Goal: Task Accomplishment & Management: Manage account settings

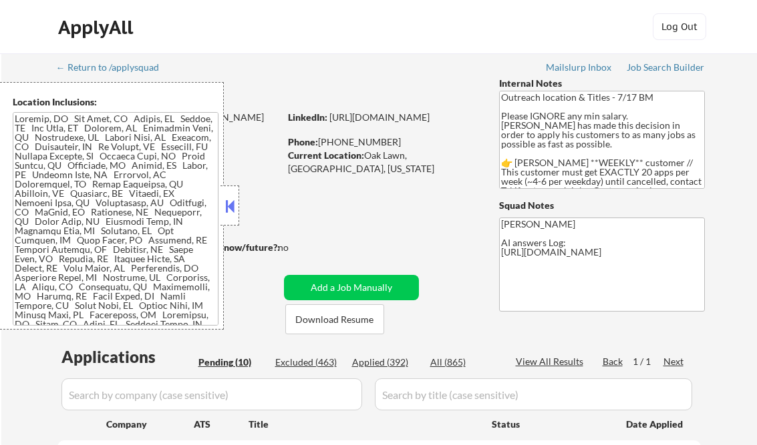
select select ""pending""
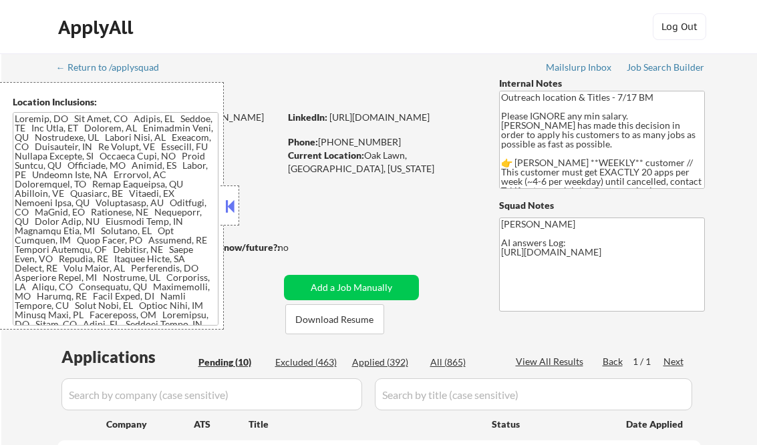
select select ""pending""
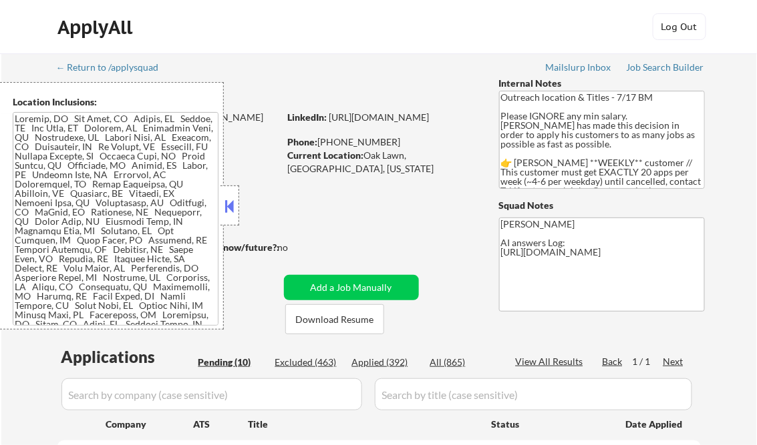
click at [227, 206] on button at bounding box center [229, 206] width 15 height 20
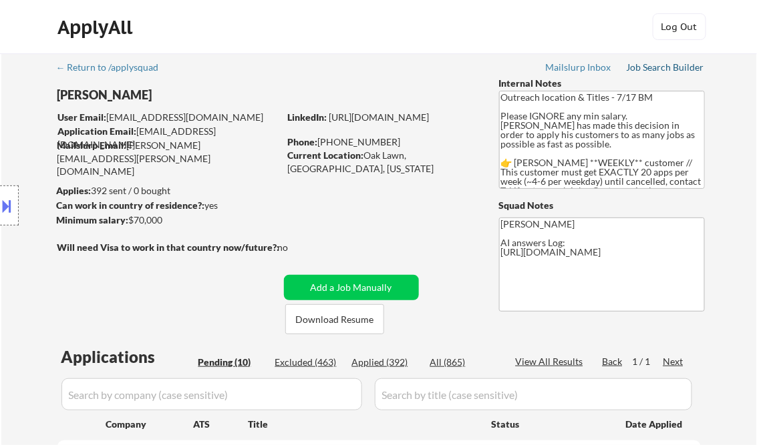
click at [652, 65] on div "Job Search Builder" at bounding box center [665, 67] width 78 height 9
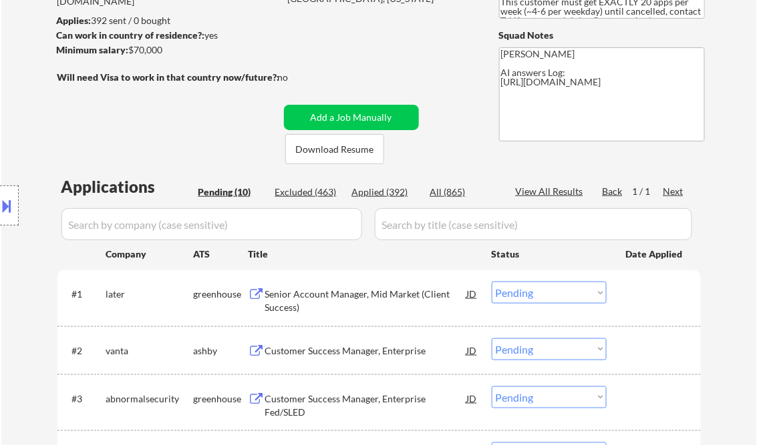
scroll to position [214, 0]
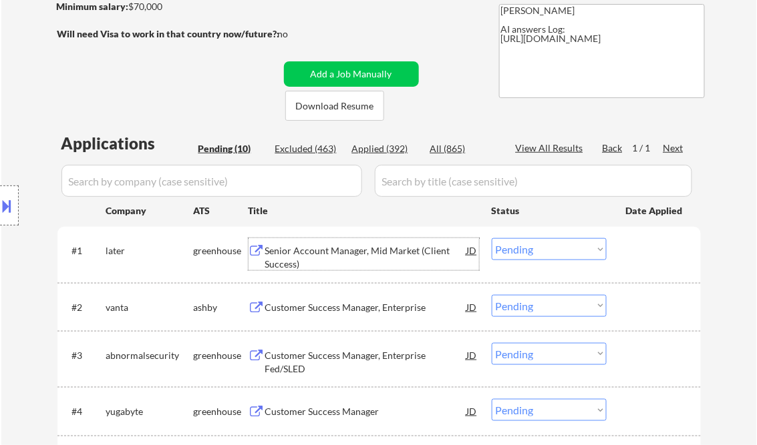
click at [340, 246] on div "Senior Account Manager, Mid Market (Client Success)" at bounding box center [366, 257] width 202 height 26
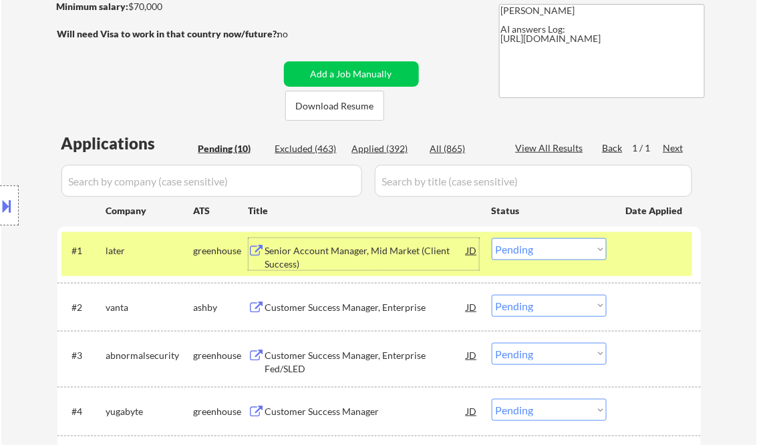
click at [544, 255] on select "Choose an option... Pending Applied Excluded (Questions) Excluded (Expired) Exc…" at bounding box center [549, 249] width 115 height 22
click at [492, 238] on select "Choose an option... Pending Applied Excluded (Questions) Excluded (Expired) Exc…" at bounding box center [549, 249] width 115 height 22
click at [351, 307] on div "Customer Success Manager, Enterprise" at bounding box center [366, 307] width 202 height 13
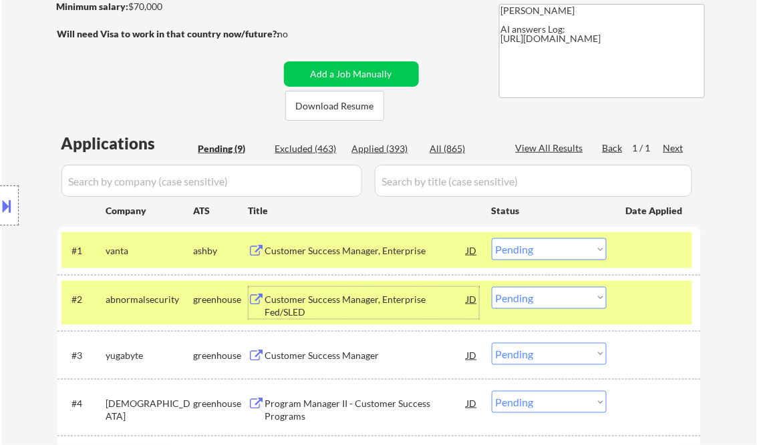
click at [556, 242] on select "Choose an option... Pending Applied Excluded (Questions) Excluded (Expired) Exc…" at bounding box center [549, 249] width 115 height 22
click at [492, 238] on select "Choose an option... Pending Applied Excluded (Questions) Excluded (Expired) Exc…" at bounding box center [549, 249] width 115 height 22
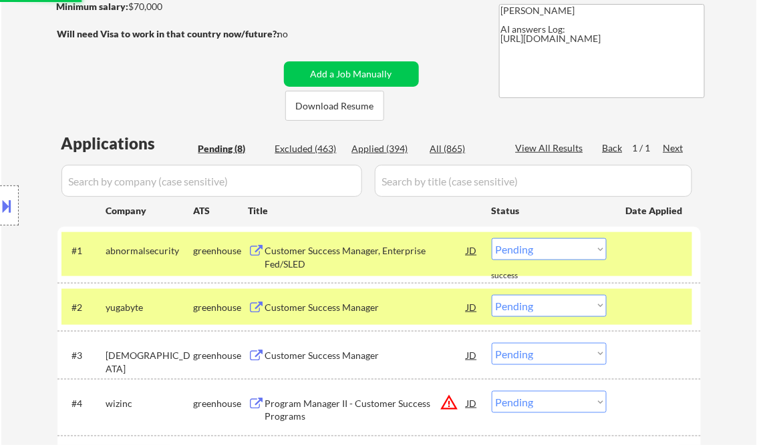
click at [347, 255] on div "Customer Success Manager, Enterprise Fed/SLED" at bounding box center [366, 257] width 202 height 26
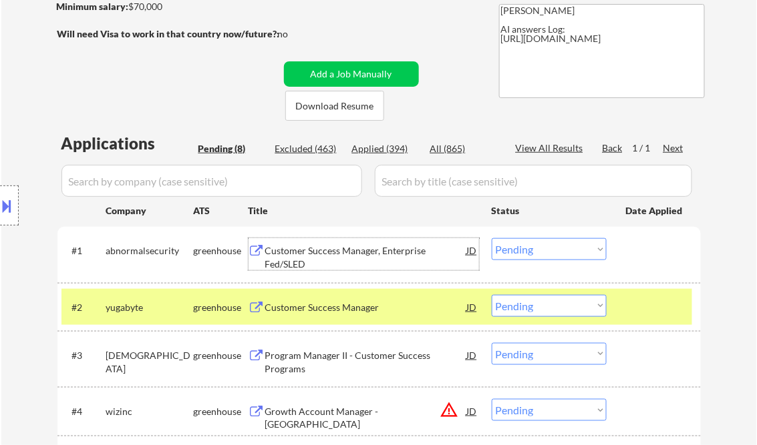
click at [550, 242] on select "Choose an option... Pending Applied Excluded (Questions) Excluded (Expired) Exc…" at bounding box center [549, 249] width 115 height 22
click at [492, 238] on select "Choose an option... Pending Applied Excluded (Questions) Excluded (Expired) Exc…" at bounding box center [549, 249] width 115 height 22
click at [357, 310] on div "Customer Success Manager" at bounding box center [366, 307] width 202 height 13
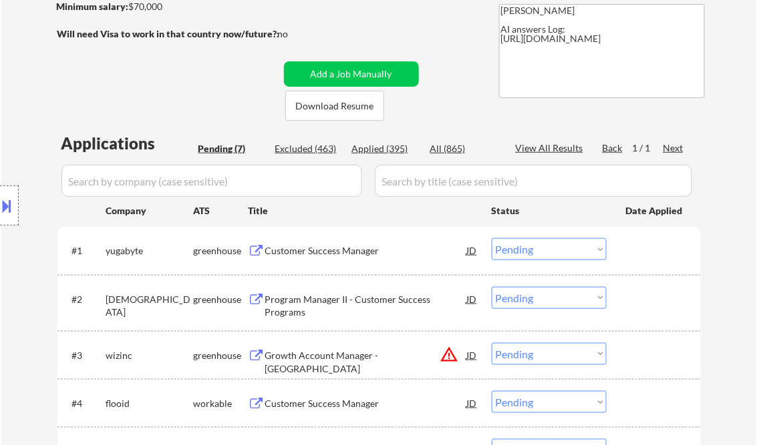
click at [11, 206] on button at bounding box center [7, 206] width 15 height 22
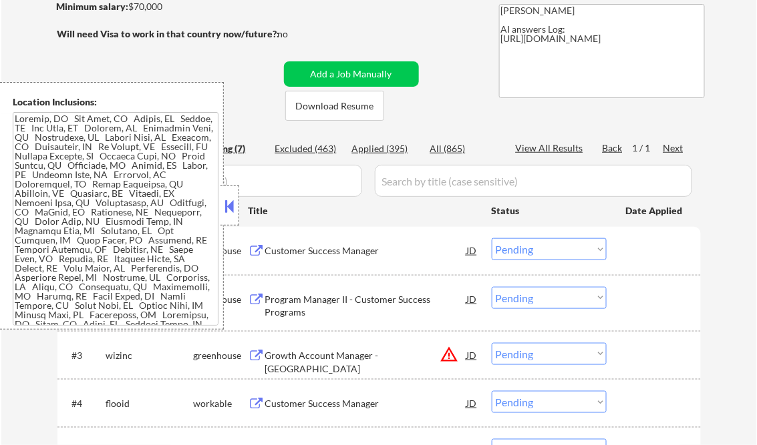
click at [232, 200] on button at bounding box center [229, 206] width 15 height 20
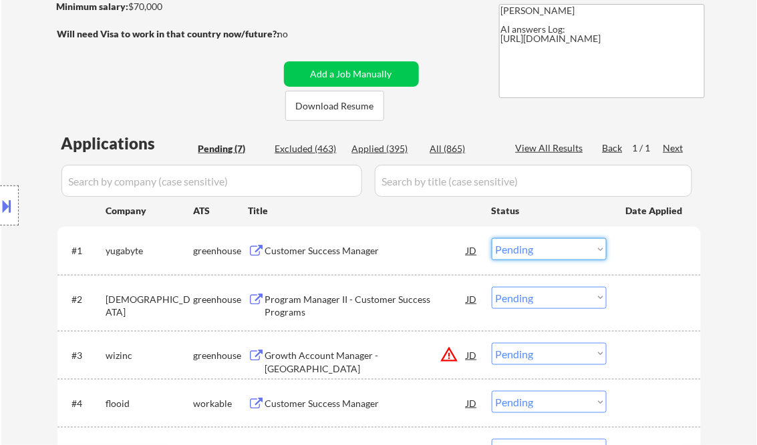
click at [537, 252] on select "Choose an option... Pending Applied Excluded (Questions) Excluded (Expired) Exc…" at bounding box center [549, 249] width 115 height 22
click at [492, 238] on select "Choose an option... Pending Applied Excluded (Questions) Excluded (Expired) Exc…" at bounding box center [549, 249] width 115 height 22
click at [362, 304] on div "Program Manager II - Customer Success Programs" at bounding box center [366, 306] width 202 height 26
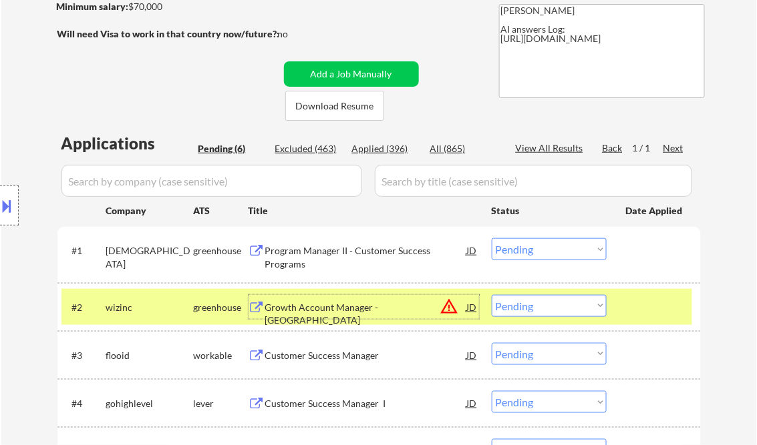
click at [537, 255] on select "Choose an option... Pending Applied Excluded (Questions) Excluded (Expired) Exc…" at bounding box center [549, 249] width 115 height 22
click at [492, 238] on select "Choose an option... Pending Applied Excluded (Questions) Excluded (Expired) Exc…" at bounding box center [549, 249] width 115 height 22
click at [327, 307] on div "Growth Account Manager - East" at bounding box center [366, 314] width 202 height 26
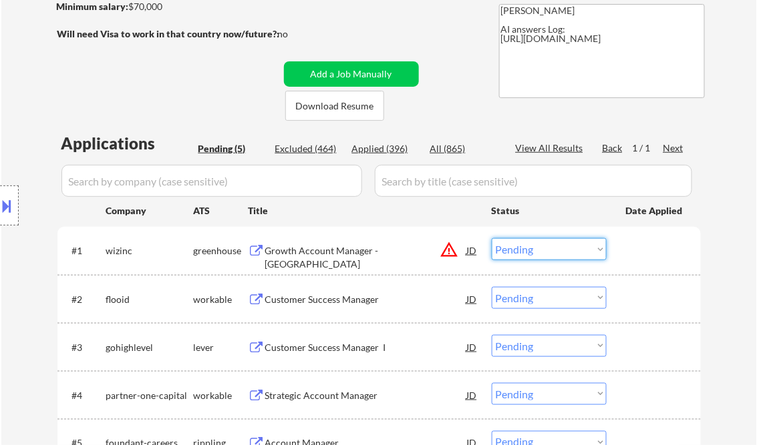
click at [534, 254] on select "Choose an option... Pending Applied Excluded (Questions) Excluded (Expired) Exc…" at bounding box center [549, 249] width 115 height 22
click at [492, 238] on select "Choose an option... Pending Applied Excluded (Questions) Excluded (Expired) Exc…" at bounding box center [549, 249] width 115 height 22
click at [343, 295] on div "Customer Success Manager" at bounding box center [366, 299] width 202 height 13
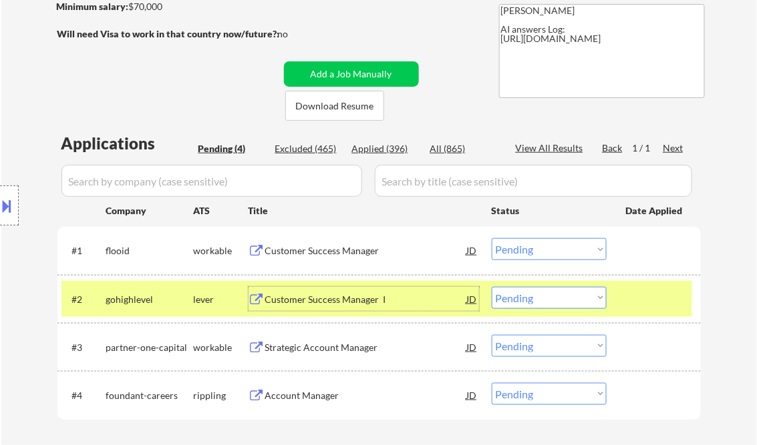
click at [540, 254] on select "Choose an option... Pending Applied Excluded (Questions) Excluded (Expired) Exc…" at bounding box center [549, 249] width 115 height 22
click at [492, 238] on select "Choose an option... Pending Applied Excluded (Questions) Excluded (Expired) Exc…" at bounding box center [549, 249] width 115 height 22
click at [338, 296] on div "Customer Success Manager I" at bounding box center [366, 299] width 202 height 13
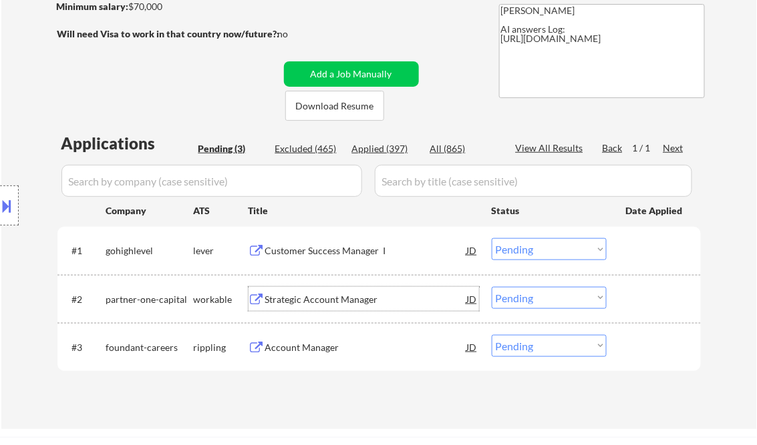
click at [554, 250] on select "Choose an option... Pending Applied Excluded (Questions) Excluded (Expired) Exc…" at bounding box center [549, 249] width 115 height 22
click at [492, 238] on select "Choose an option... Pending Applied Excluded (Questions) Excluded (Expired) Exc…" at bounding box center [549, 249] width 115 height 22
click at [313, 302] on div "Strategic Account Manager" at bounding box center [366, 299] width 202 height 13
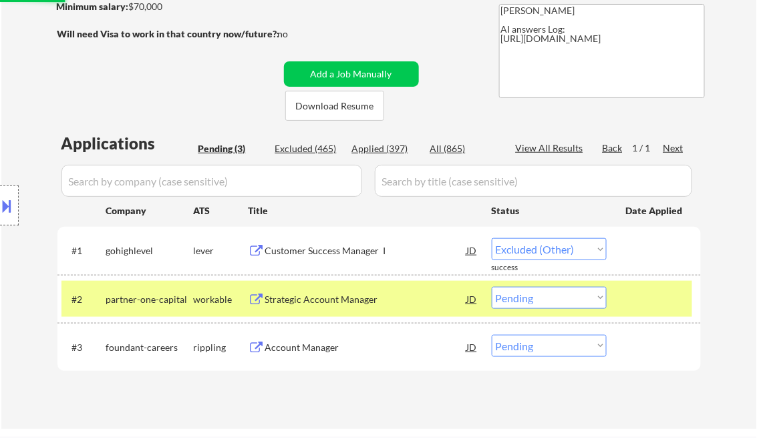
select select ""pending""
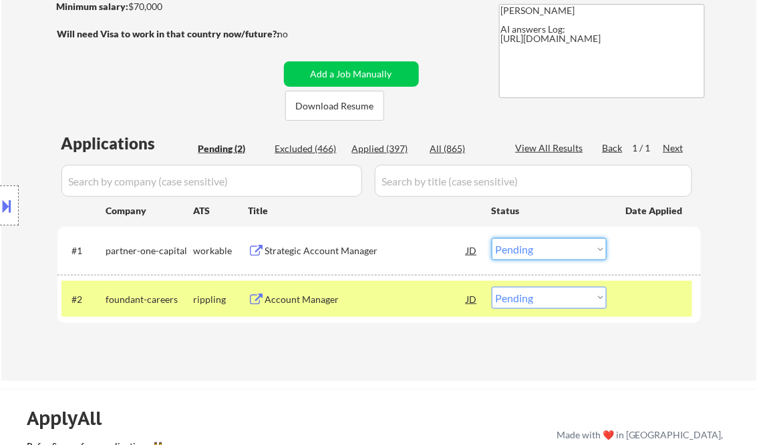
drag, startPoint x: 513, startPoint y: 250, endPoint x: 524, endPoint y: 250, distance: 11.4
click at [513, 250] on select "Choose an option... Pending Applied Excluded (Questions) Excluded (Expired) Exc…" at bounding box center [549, 249] width 115 height 22
click at [381, 355] on div "Applications Pending (2) Excluded (466) Applied (397) All (865) View All Result…" at bounding box center [378, 244] width 643 height 224
click at [328, 299] on div "Account Manager" at bounding box center [366, 299] width 202 height 13
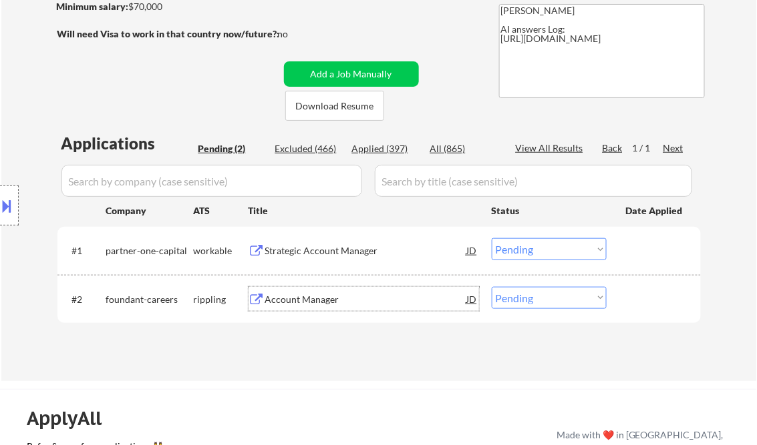
click at [568, 297] on select "Choose an option... Pending Applied Excluded (Questions) Excluded (Expired) Exc…" at bounding box center [549, 298] width 115 height 22
select select ""applied""
click at [492, 287] on select "Choose an option... Pending Applied Excluded (Questions) Excluded (Expired) Exc…" at bounding box center [549, 298] width 115 height 22
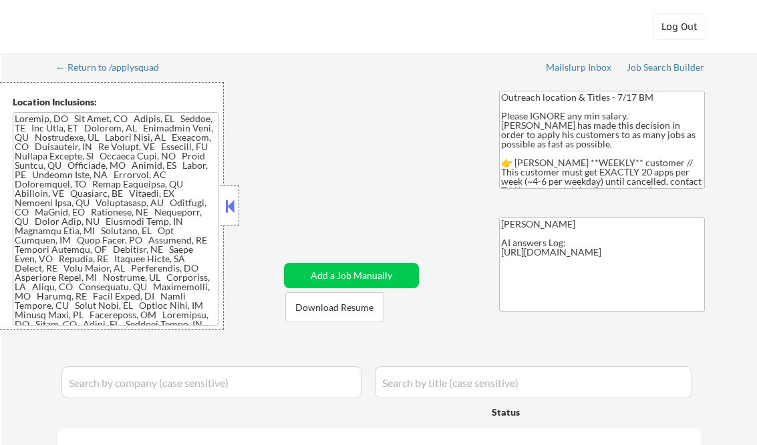
select select ""pending""
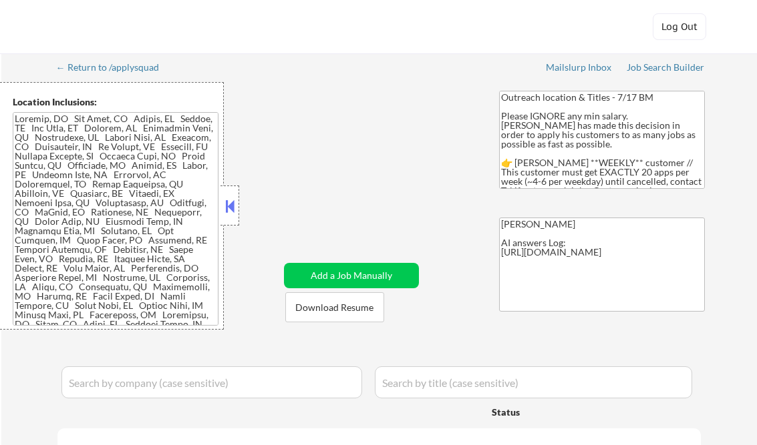
select select ""pending""
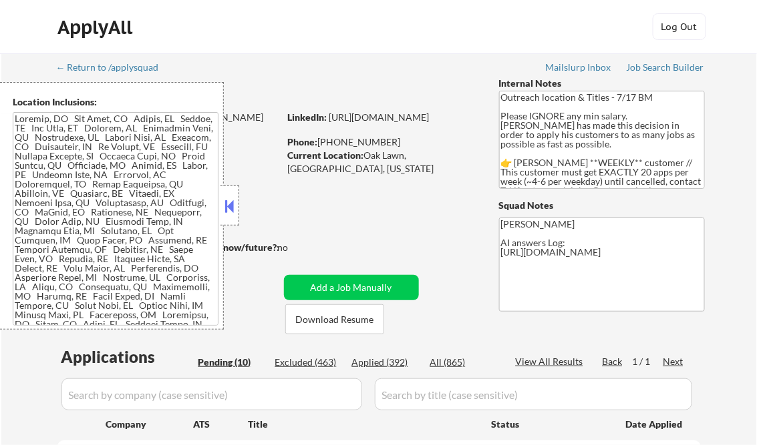
click at [235, 198] on button at bounding box center [229, 206] width 15 height 20
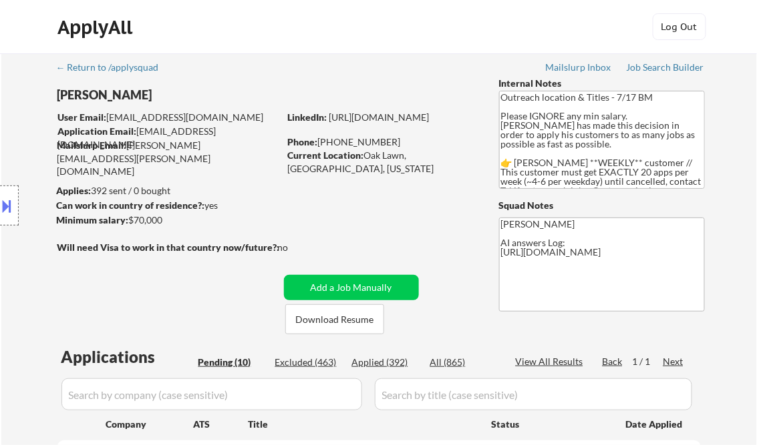
click at [397, 366] on div "Applied (392)" at bounding box center [385, 362] width 67 height 13
click at [544, 361] on div "View All Results" at bounding box center [551, 361] width 71 height 13
select select ""applied""
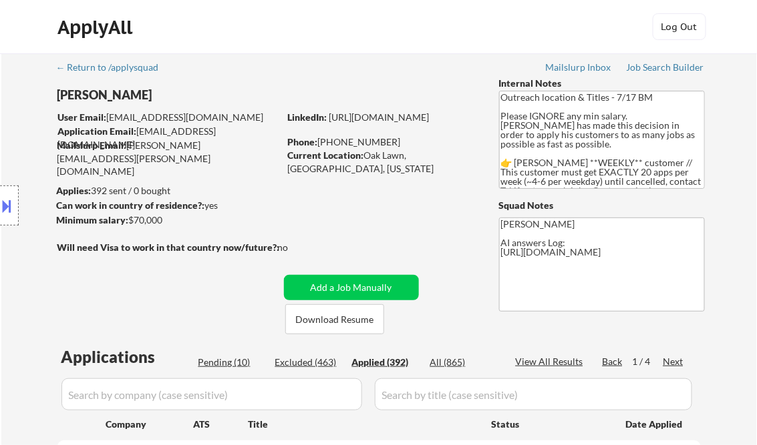
select select ""applied""
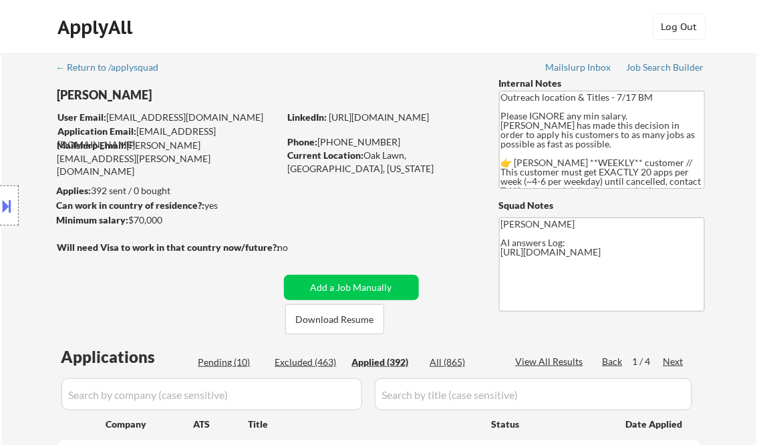
select select ""applied""
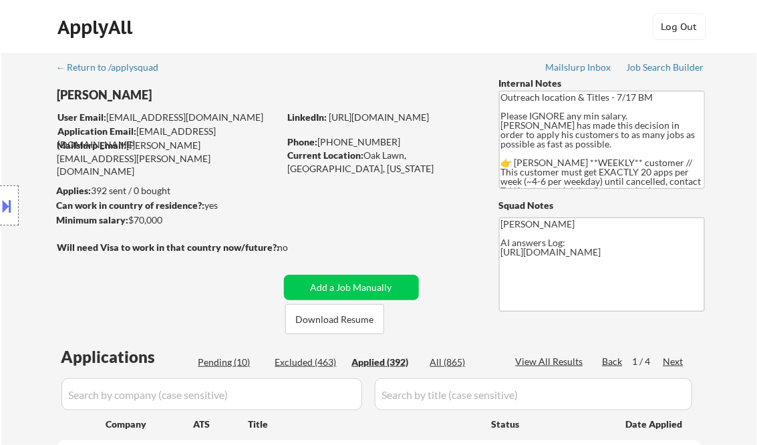
select select ""applied""
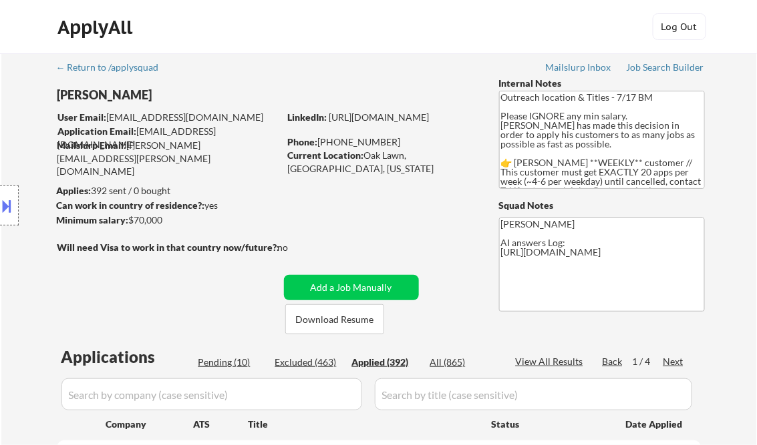
select select ""applied""
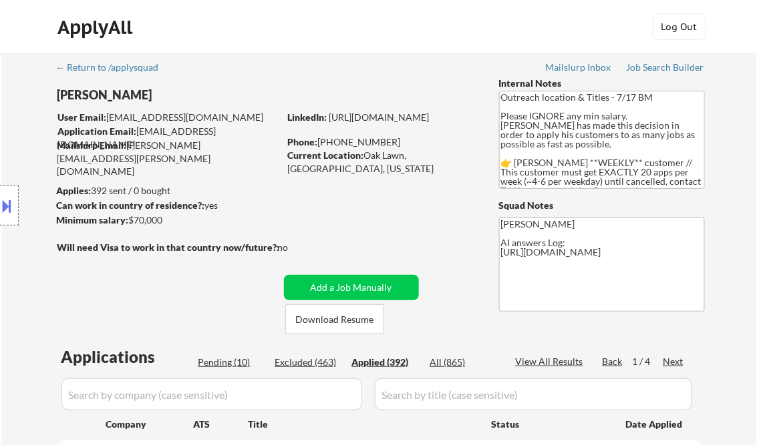
select select ""applied""
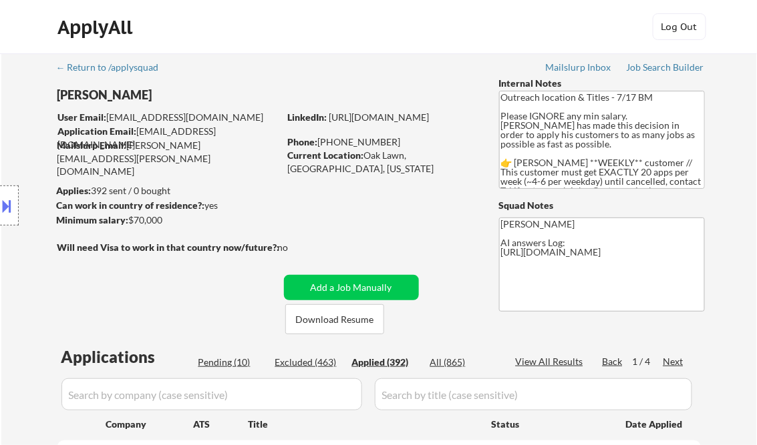
select select ""applied""
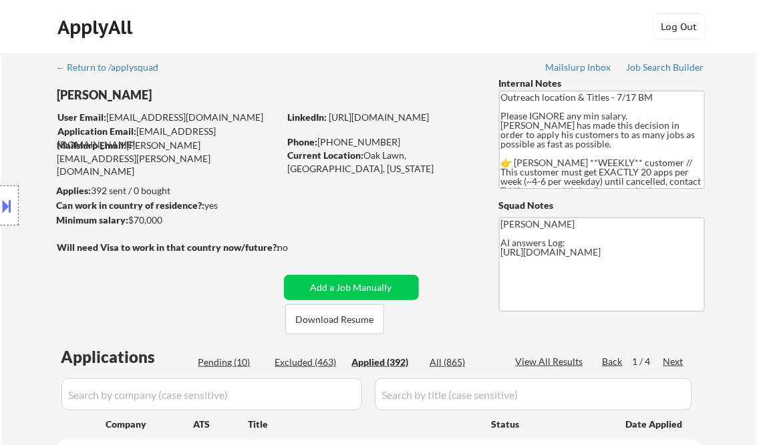
select select ""applied""
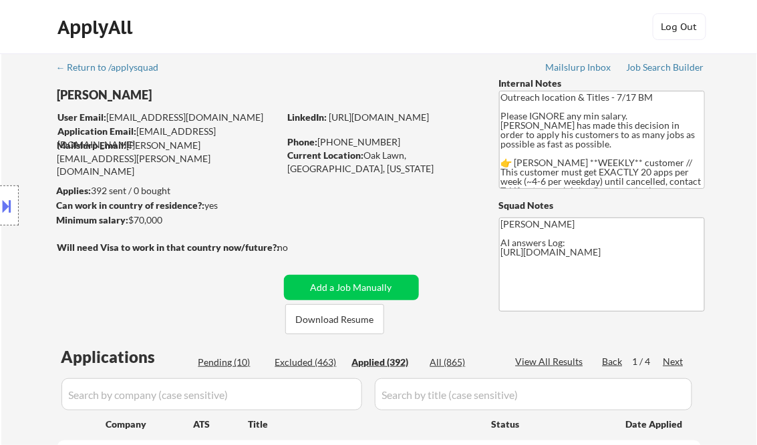
select select ""applied""
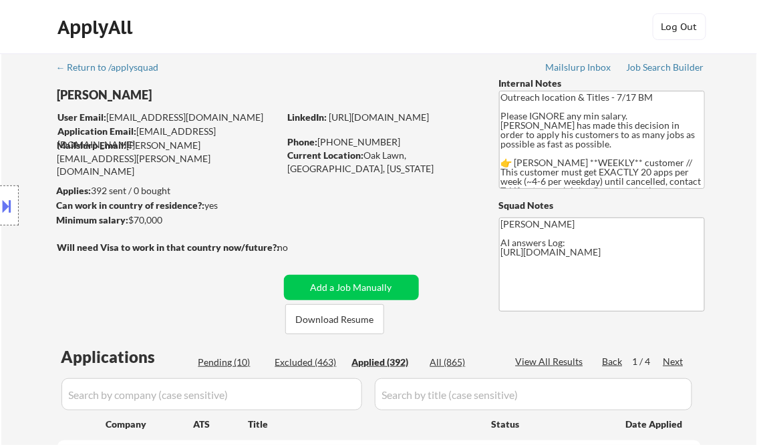
select select ""applied""
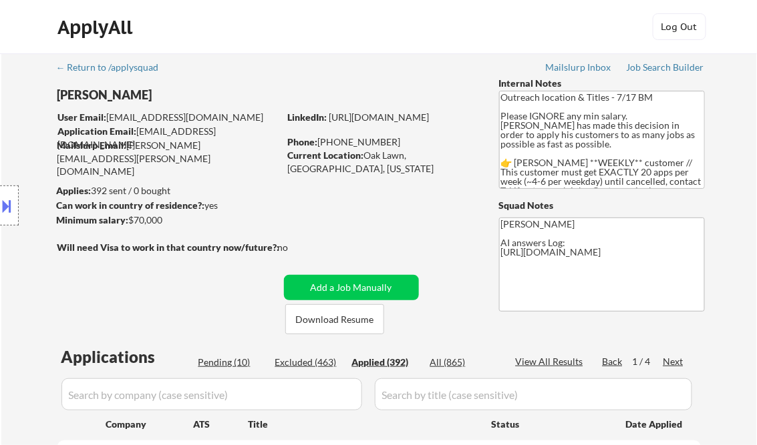
select select ""applied""
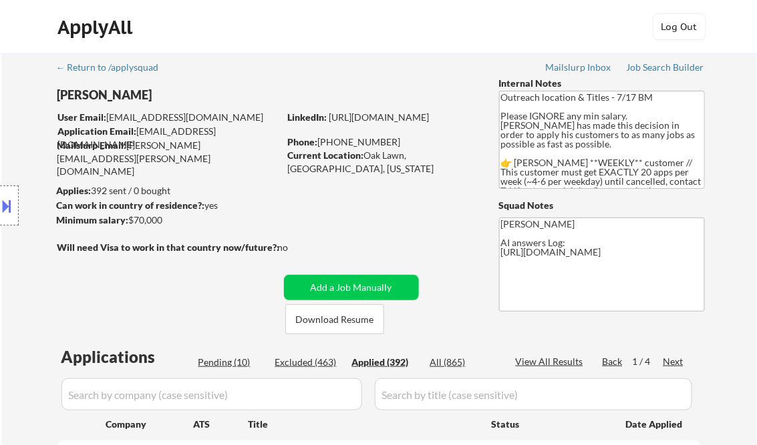
select select ""applied""
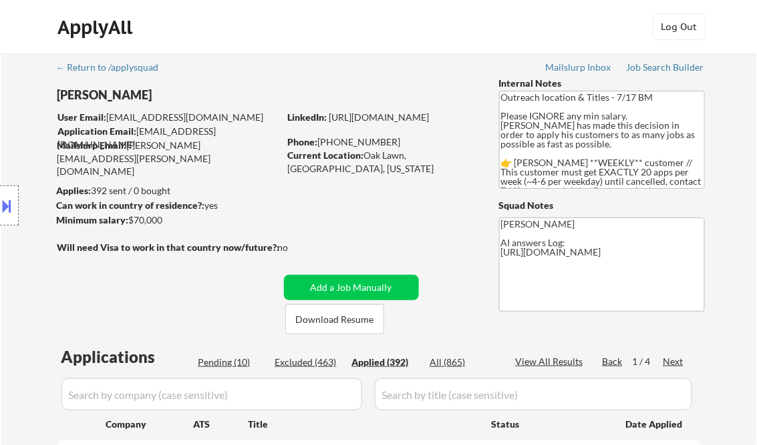
select select ""applied""
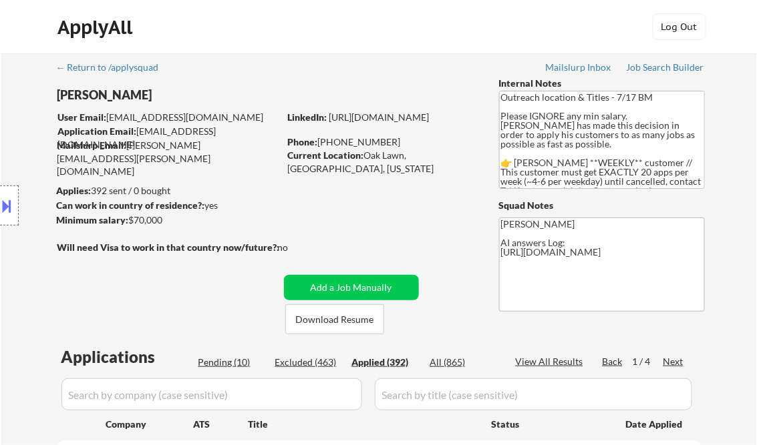
select select ""applied""
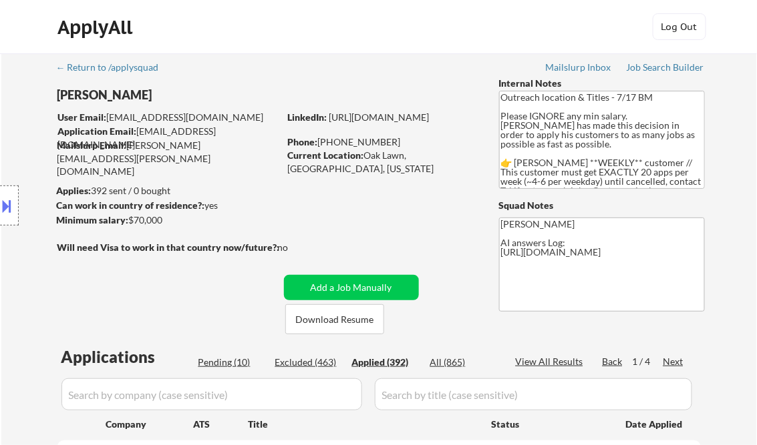
select select ""applied""
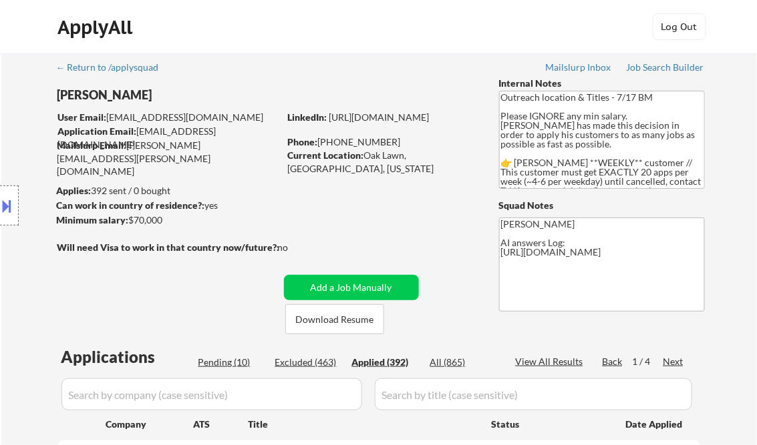
select select ""applied""
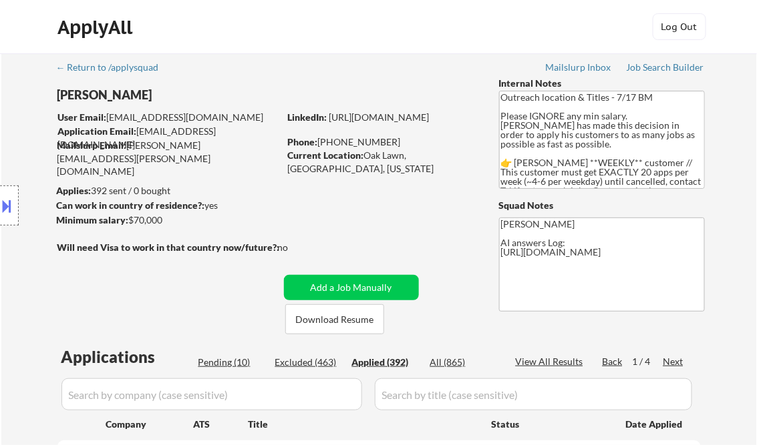
select select ""applied""
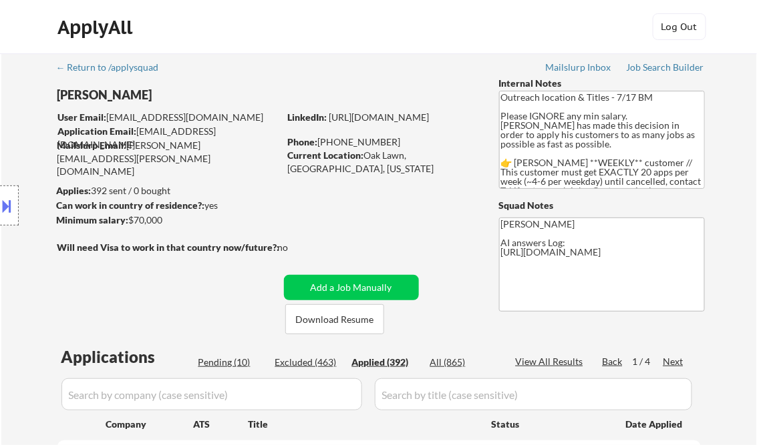
select select ""applied""
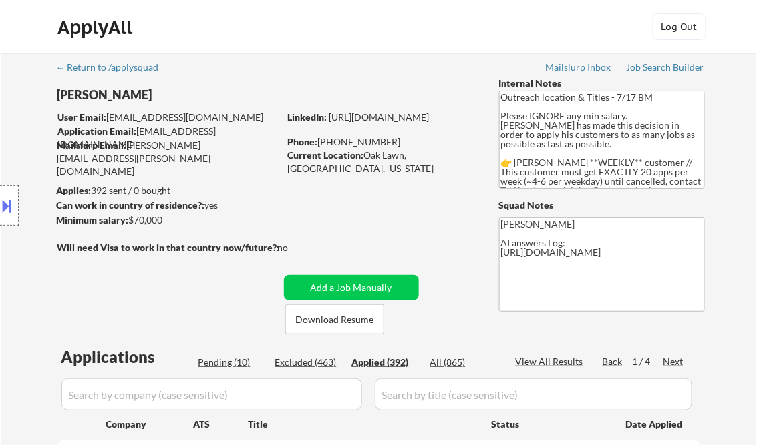
select select ""applied""
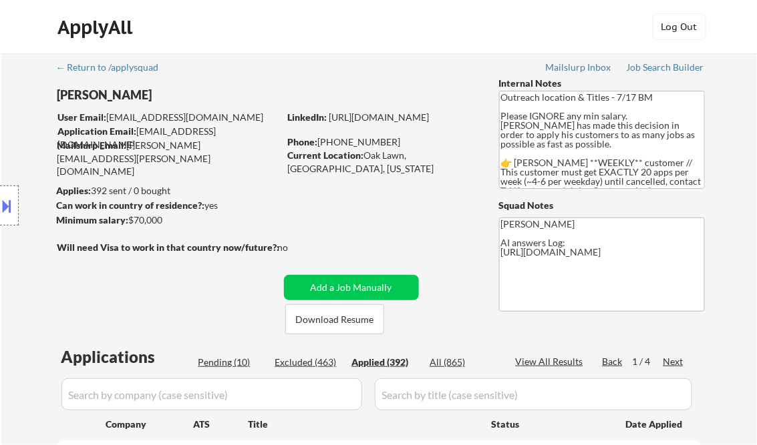
select select ""applied""
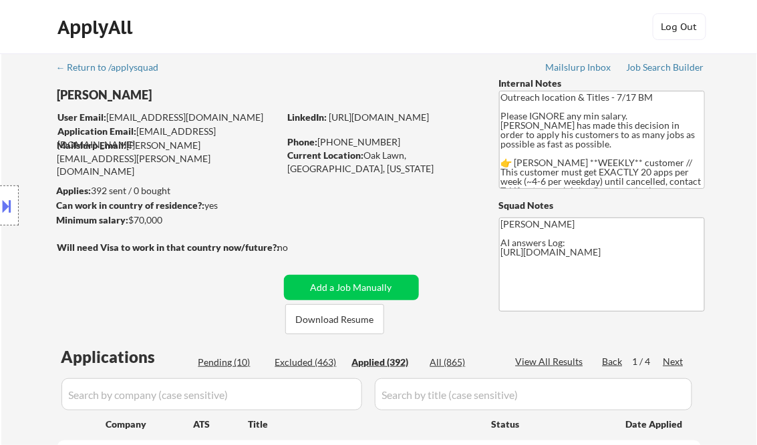
select select ""applied""
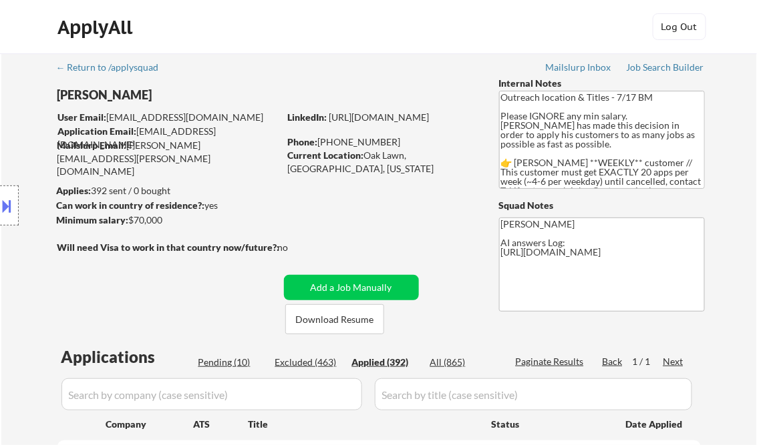
select select ""applied""
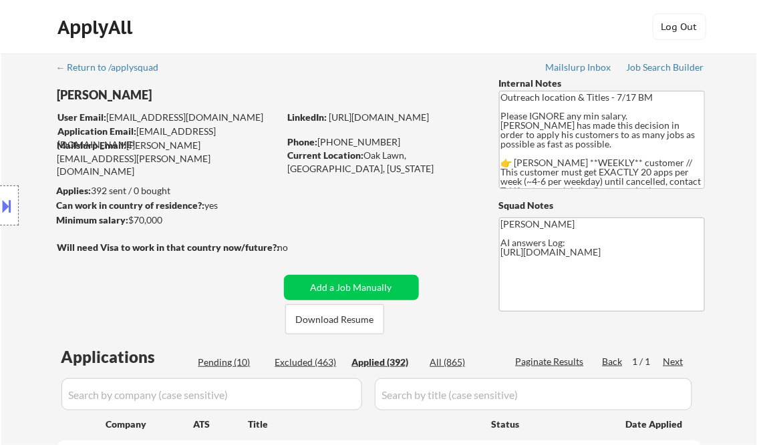
select select ""applied""
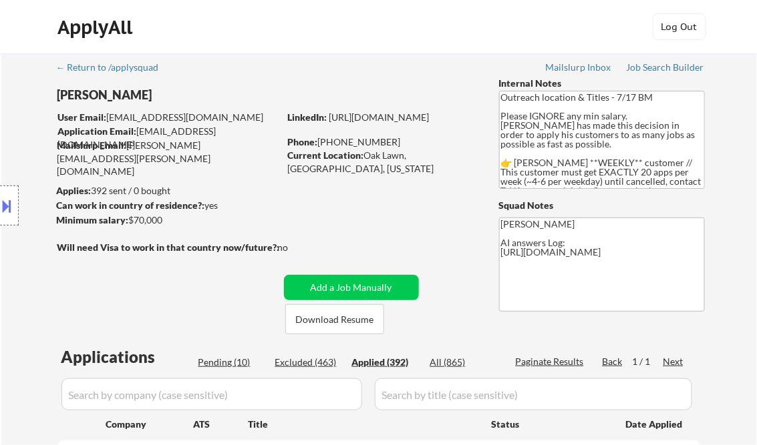
select select ""applied""
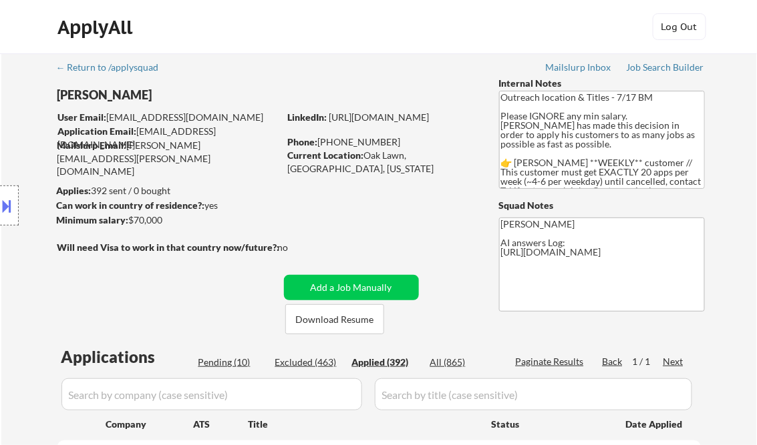
select select ""applied""
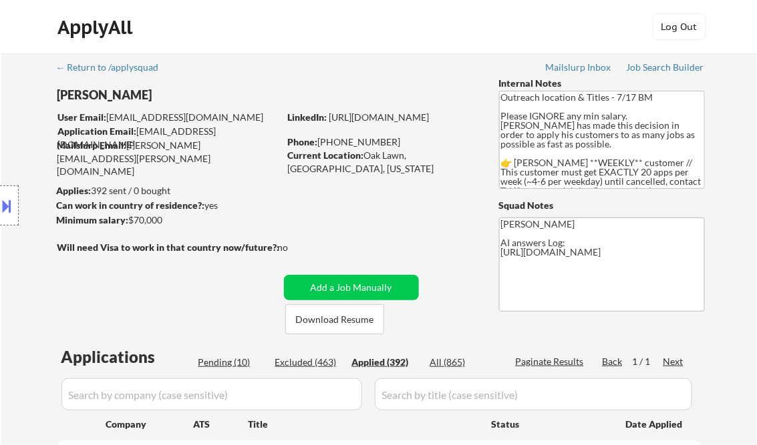
select select ""applied""
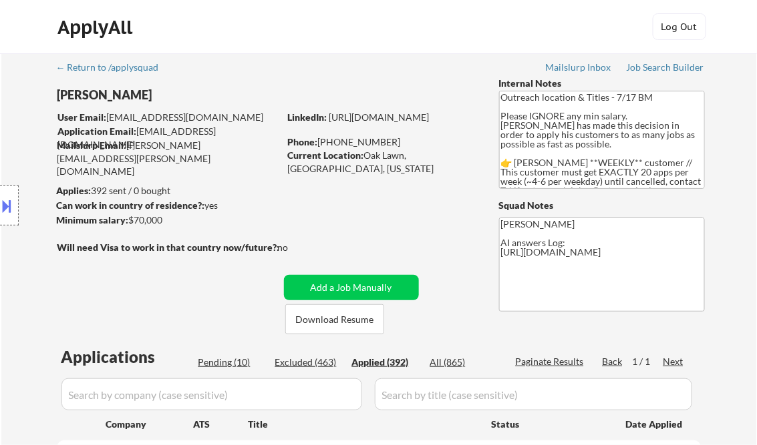
select select ""applied""
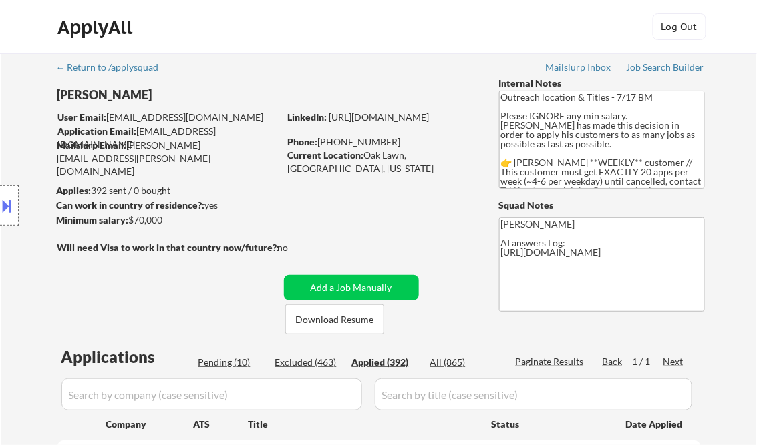
select select ""applied""
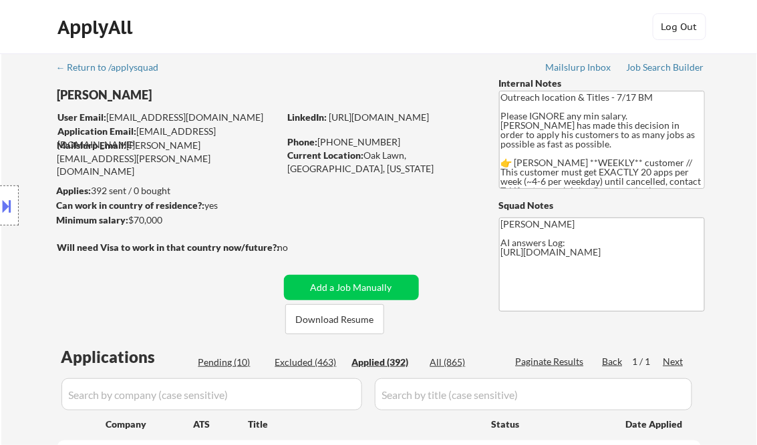
select select ""applied""
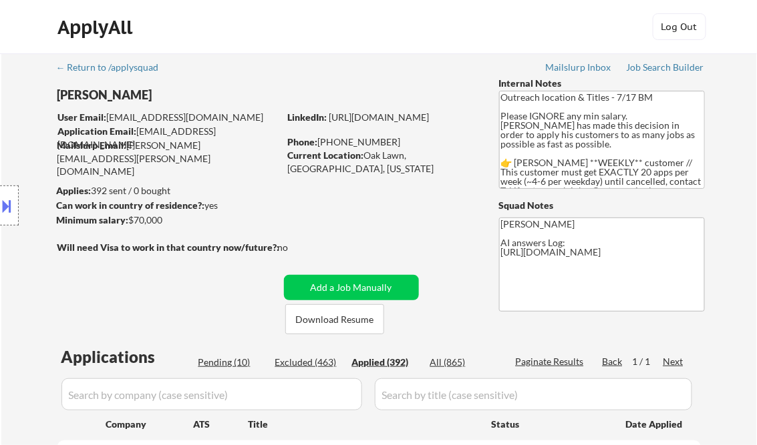
select select ""applied""
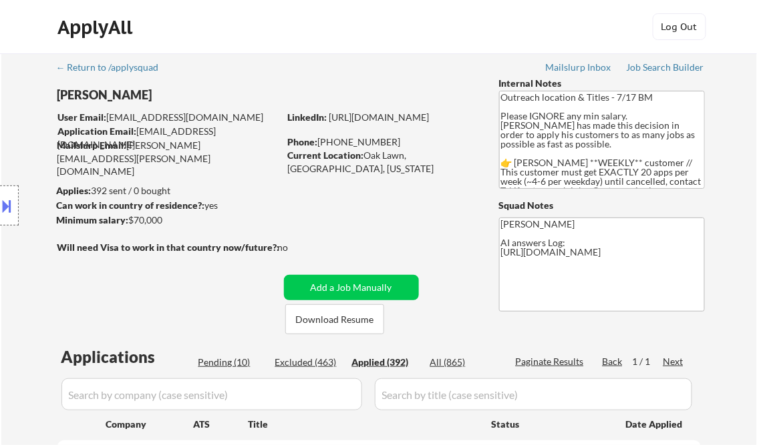
select select ""applied""
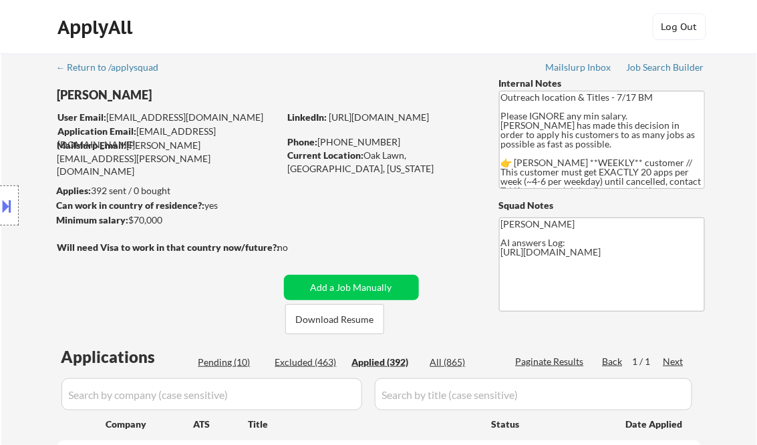
select select ""applied""
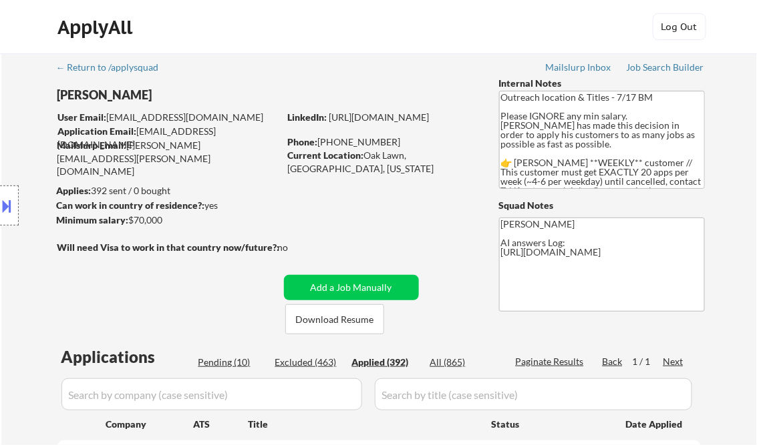
select select ""applied""
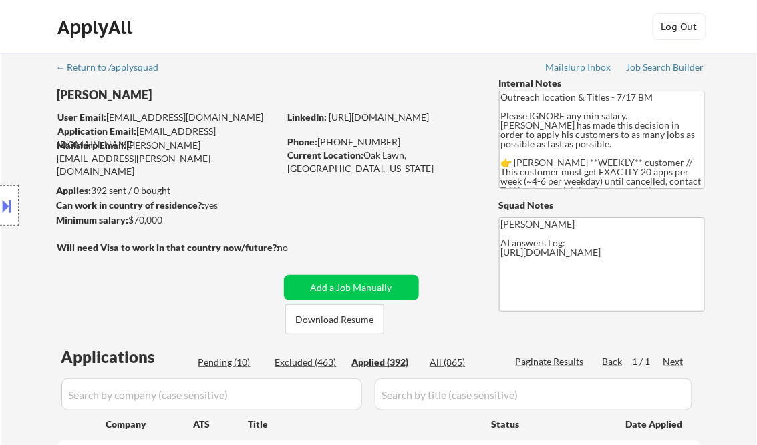
select select ""applied""
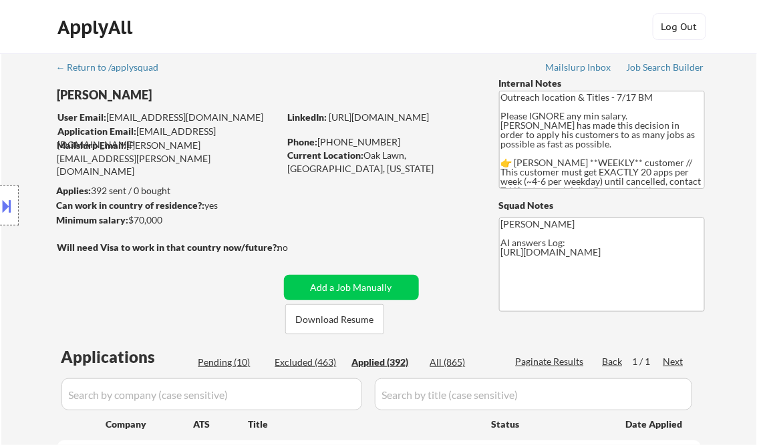
select select ""applied""
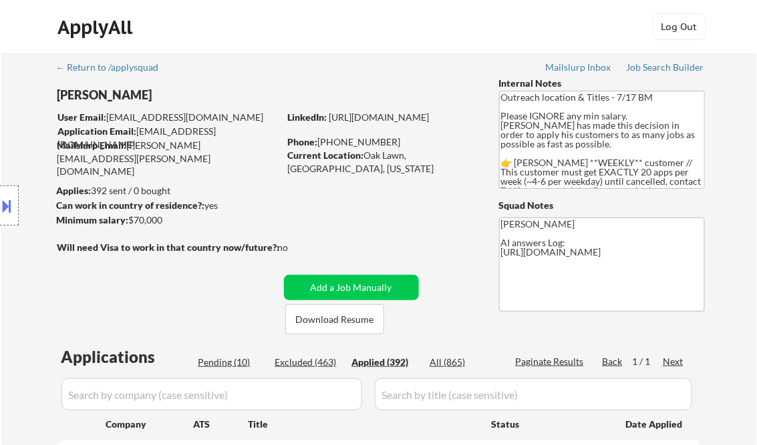
select select ""applied""
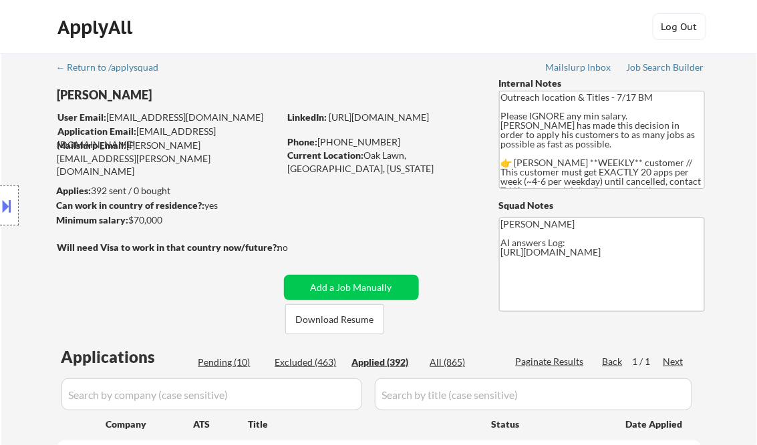
select select ""applied""
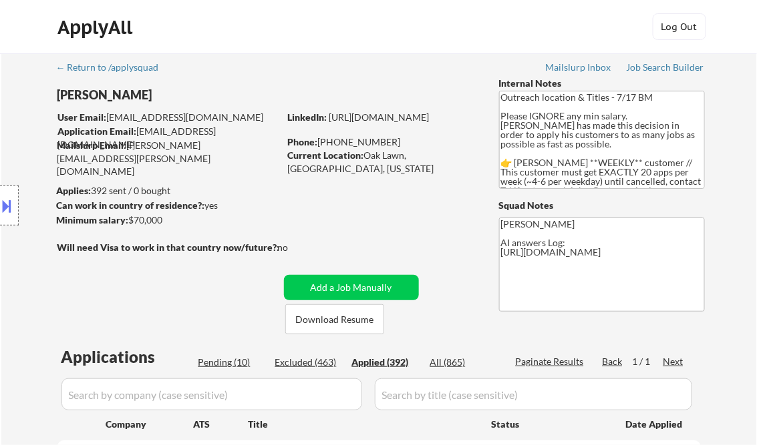
select select ""applied""
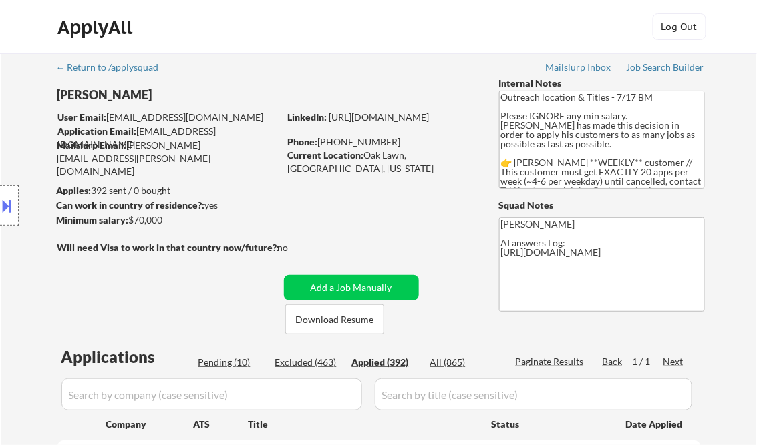
select select ""applied""
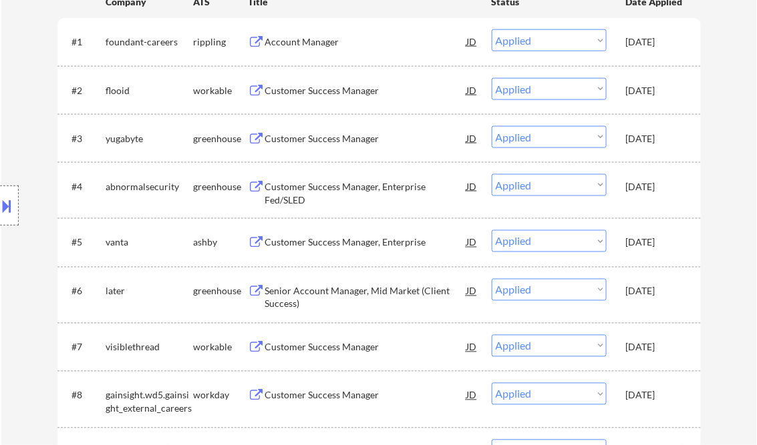
scroll to position [427, 0]
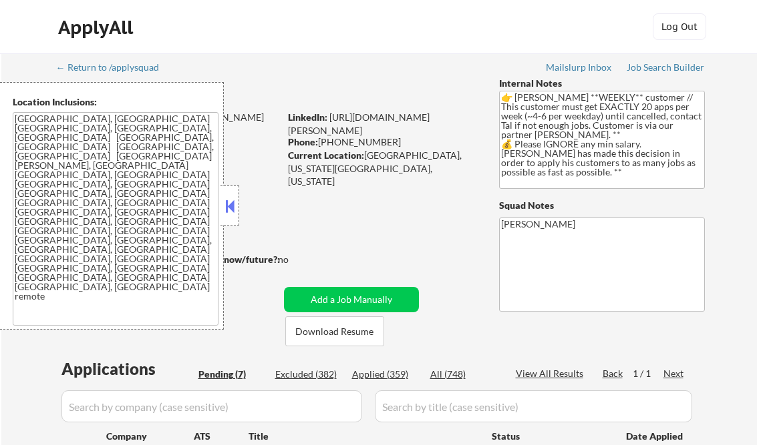
select select ""pending""
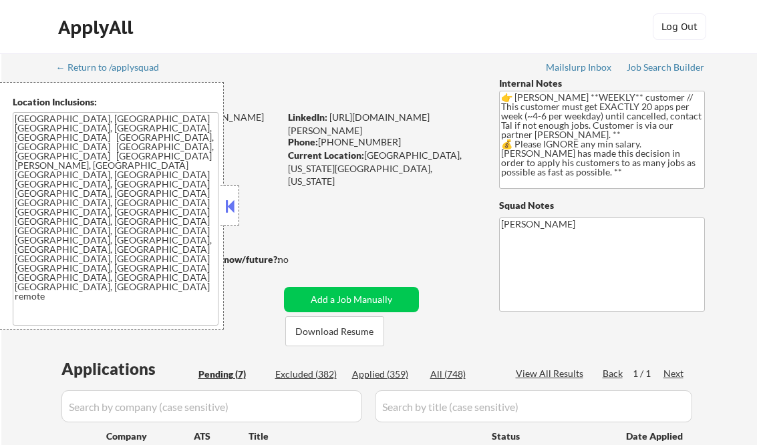
select select ""pending""
click at [228, 200] on button at bounding box center [229, 206] width 15 height 20
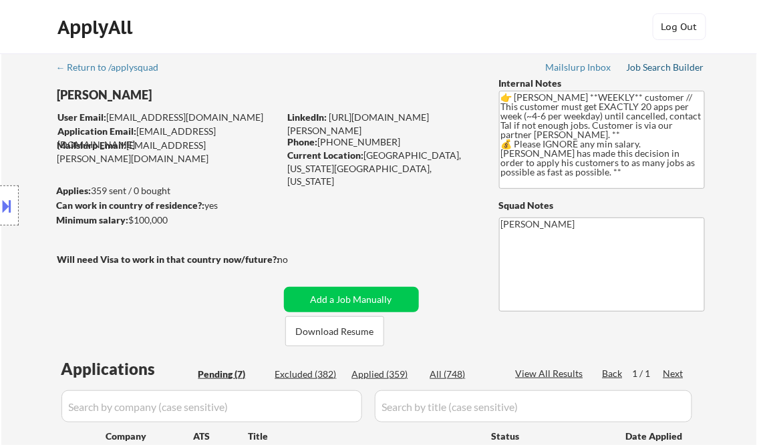
click at [646, 73] on link "Job Search Builder" at bounding box center [665, 68] width 78 height 13
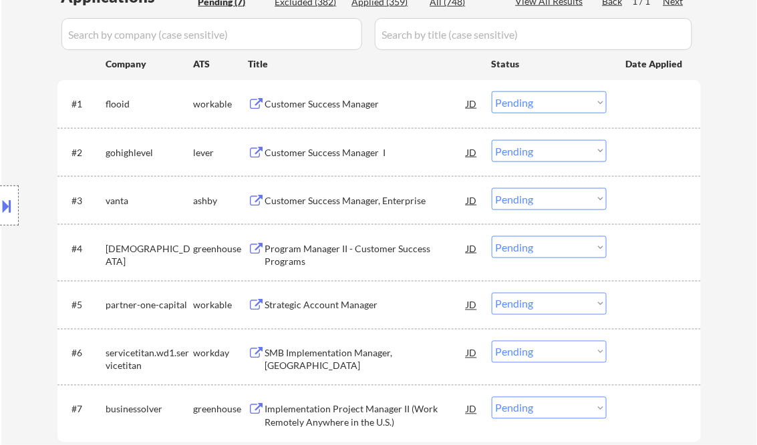
scroll to position [481, 0]
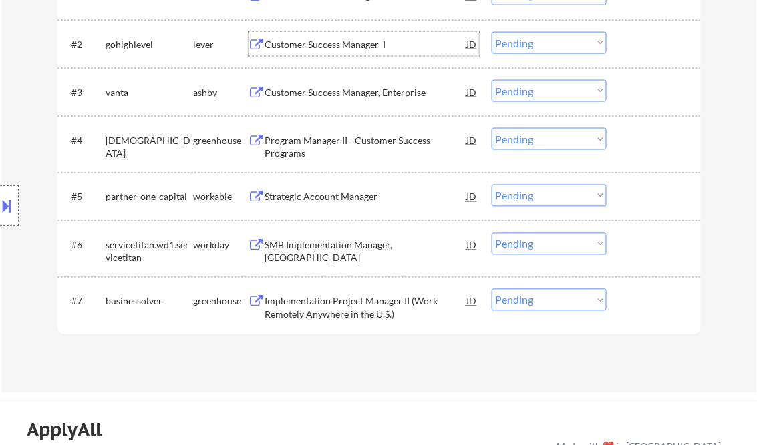
click at [302, 46] on div "Customer Success Manager I" at bounding box center [366, 44] width 202 height 13
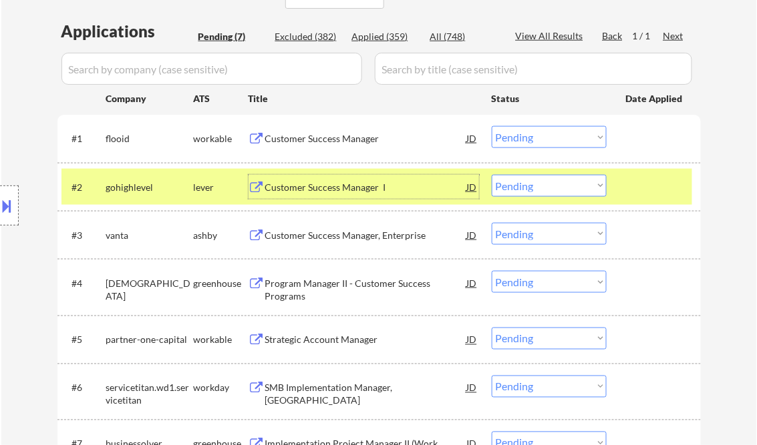
scroll to position [321, 0]
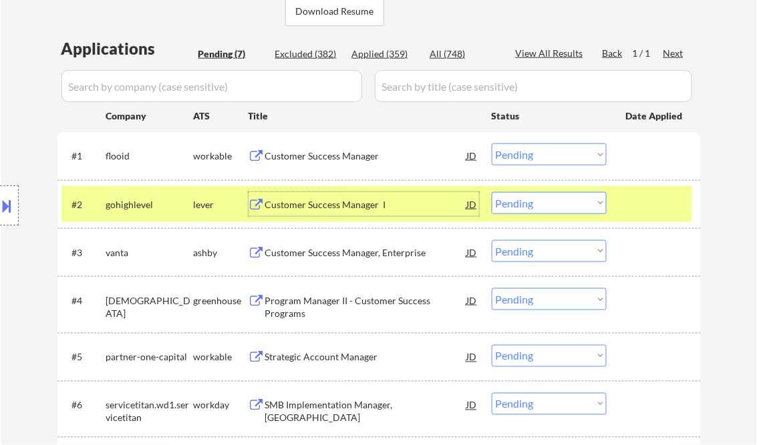
click at [537, 194] on select "Choose an option... Pending Applied Excluded (Questions) Excluded (Expired) Exc…" at bounding box center [549, 203] width 115 height 22
click at [492, 192] on select "Choose an option... Pending Applied Excluded (Questions) Excluded (Expired) Exc…" at bounding box center [549, 203] width 115 height 22
click at [329, 156] on div "Customer Success Manager" at bounding box center [366, 156] width 202 height 13
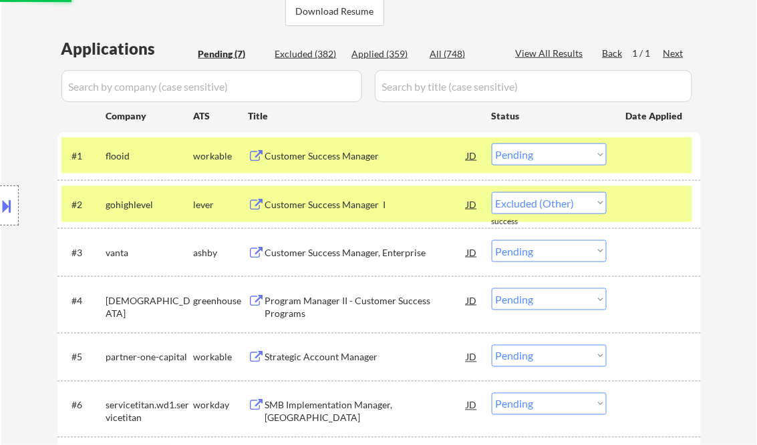
select select ""pending""
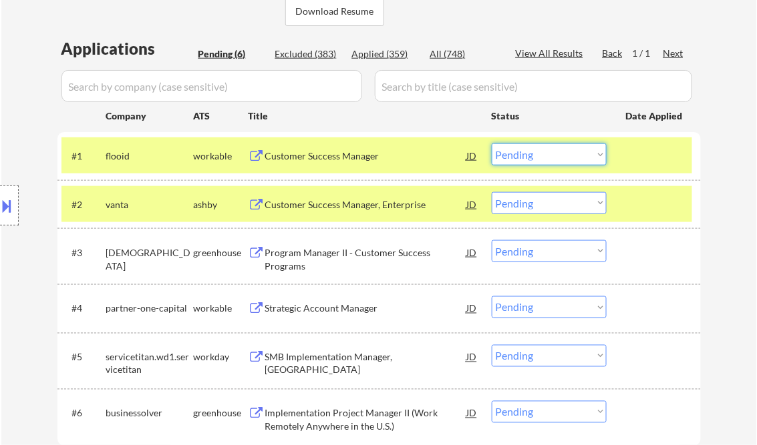
click at [541, 155] on select "Choose an option... Pending Applied Excluded (Questions) Excluded (Expired) Exc…" at bounding box center [549, 155] width 115 height 22
click at [492, 144] on select "Choose an option... Pending Applied Excluded (Questions) Excluded (Expired) Exc…" at bounding box center [549, 155] width 115 height 22
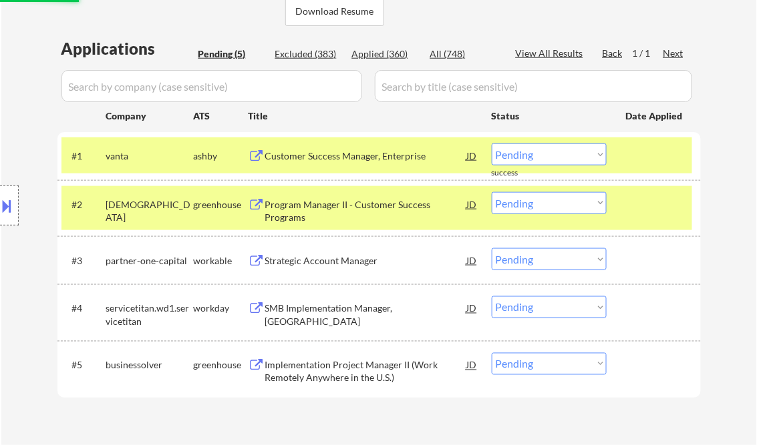
click at [361, 156] on div "Customer Success Manager, Enterprise" at bounding box center [366, 156] width 202 height 13
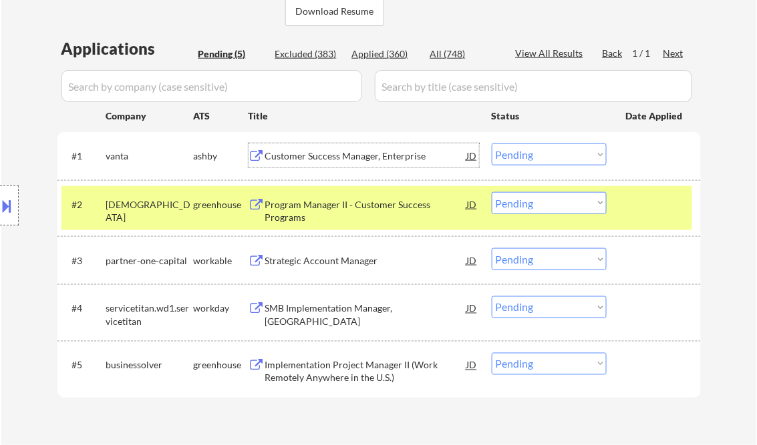
click at [541, 154] on select "Choose an option... Pending Applied Excluded (Questions) Excluded (Expired) Exc…" at bounding box center [549, 155] width 115 height 22
click at [492, 144] on select "Choose an option... Pending Applied Excluded (Questions) Excluded (Expired) Exc…" at bounding box center [549, 155] width 115 height 22
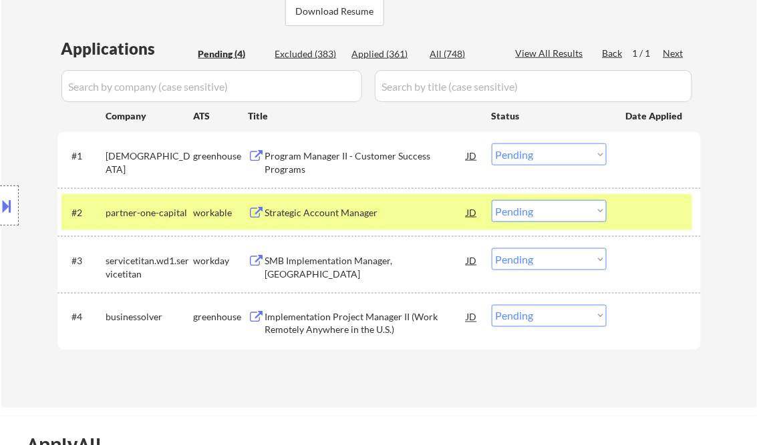
click at [363, 166] on div "Program Manager II - Customer Success Programs" at bounding box center [366, 163] width 202 height 26
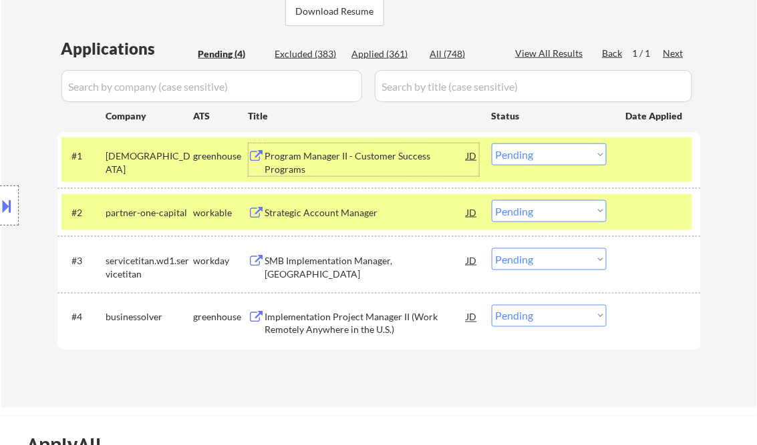
click at [562, 156] on select "Choose an option... Pending Applied Excluded (Questions) Excluded (Expired) Exc…" at bounding box center [549, 155] width 115 height 22
click at [492, 144] on select "Choose an option... Pending Applied Excluded (Questions) Excluded (Expired) Exc…" at bounding box center [549, 155] width 115 height 22
click at [323, 216] on div "Strategic Account Manager" at bounding box center [366, 212] width 202 height 13
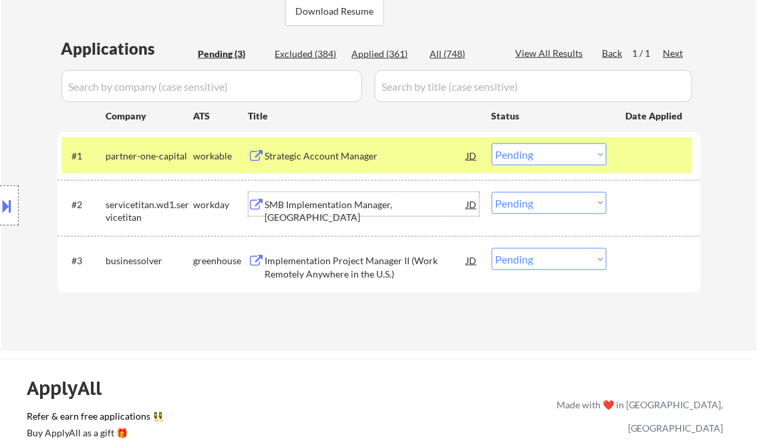
click at [556, 143] on div "#1 partner-one-capital workable Strategic Account Manager [PERSON_NAME] an opti…" at bounding box center [376, 156] width 630 height 36
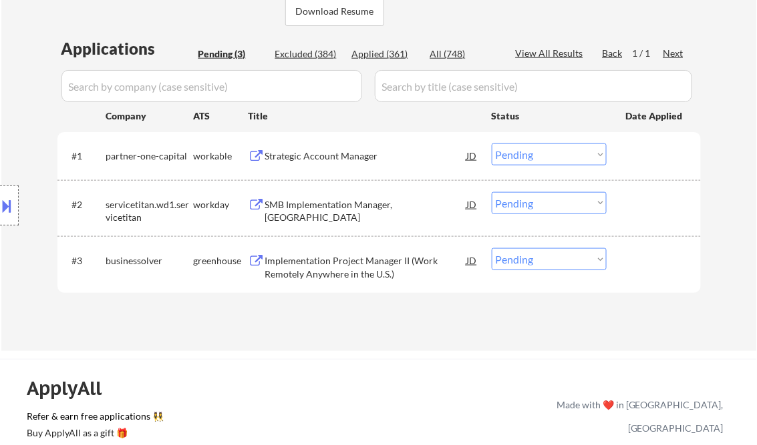
drag, startPoint x: 544, startPoint y: 154, endPoint x: 547, endPoint y: 161, distance: 7.2
click at [544, 154] on select "Choose an option... Pending Applied Excluded (Questions) Excluded (Expired) Exc…" at bounding box center [549, 155] width 115 height 22
click at [492, 144] on select "Choose an option... Pending Applied Excluded (Questions) Excluded (Expired) Exc…" at bounding box center [549, 155] width 115 height 22
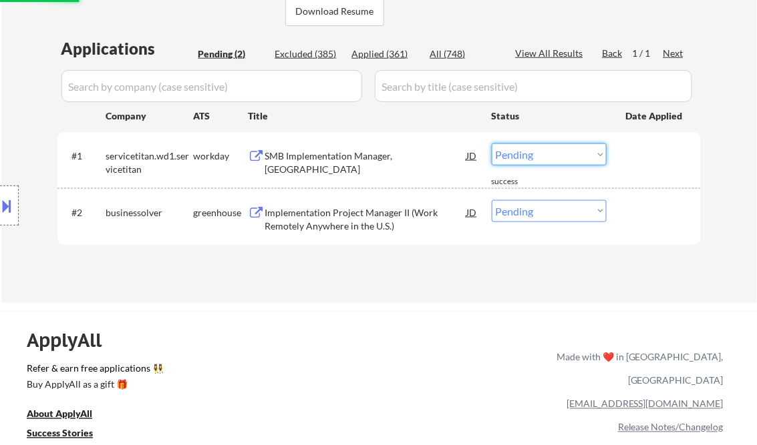
click at [545, 160] on select "Choose an option... Pending Applied Excluded (Questions) Excluded (Expired) Exc…" at bounding box center [549, 155] width 115 height 22
click at [492, 144] on select "Choose an option... Pending Applied Excluded (Questions) Excluded (Expired) Exc…" at bounding box center [549, 155] width 115 height 22
click at [349, 215] on div "Implementation Project Manager II (Work Remotely Anywhere in the U.S.)" at bounding box center [366, 219] width 202 height 26
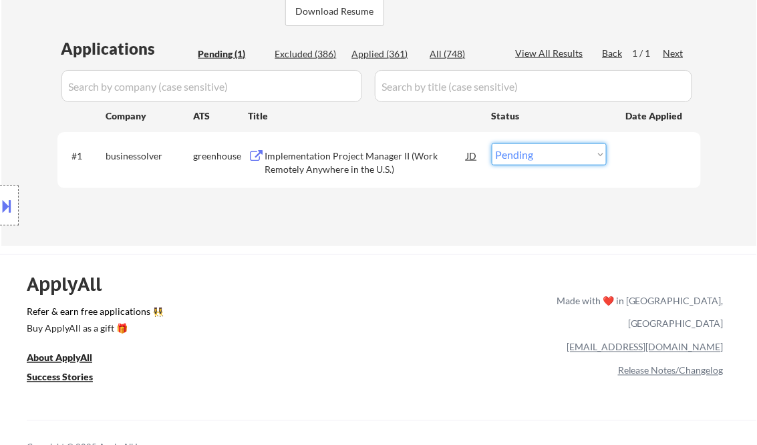
drag, startPoint x: 557, startPoint y: 150, endPoint x: 620, endPoint y: 208, distance: 85.1
click at [557, 150] on select "Choose an option... Pending Applied Excluded (Questions) Excluded (Expired) Exc…" at bounding box center [549, 155] width 115 height 22
select select ""excluded__bad_match_""
click at [492, 144] on select "Choose an option... Pending Applied Excluded (Questions) Excluded (Expired) Exc…" at bounding box center [549, 155] width 115 height 22
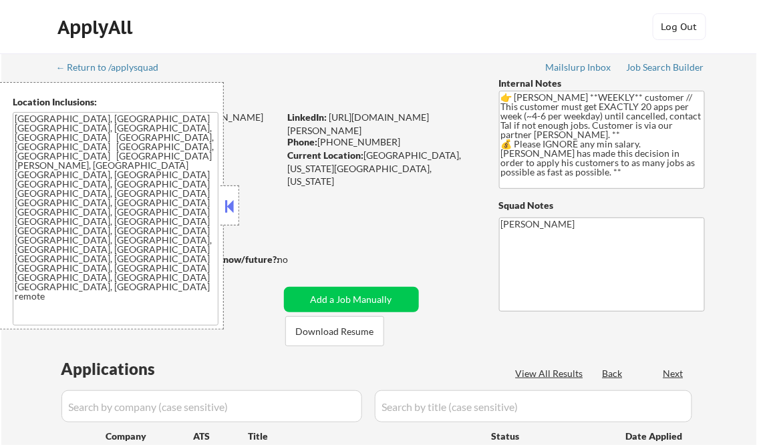
select select ""pending""
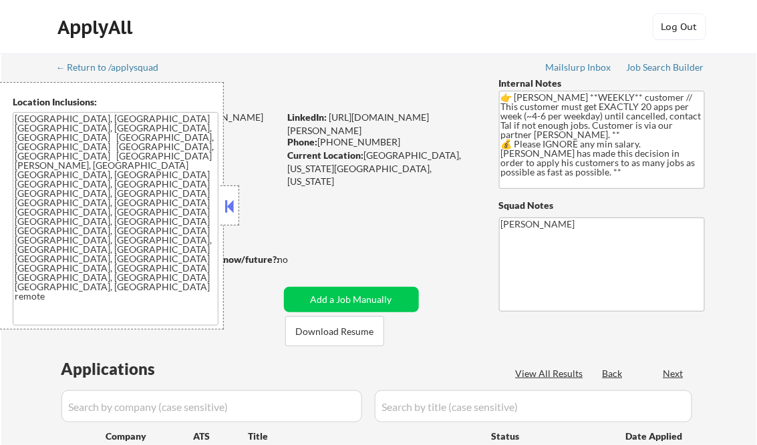
select select ""pending""
click at [222, 201] on div at bounding box center [229, 206] width 19 height 40
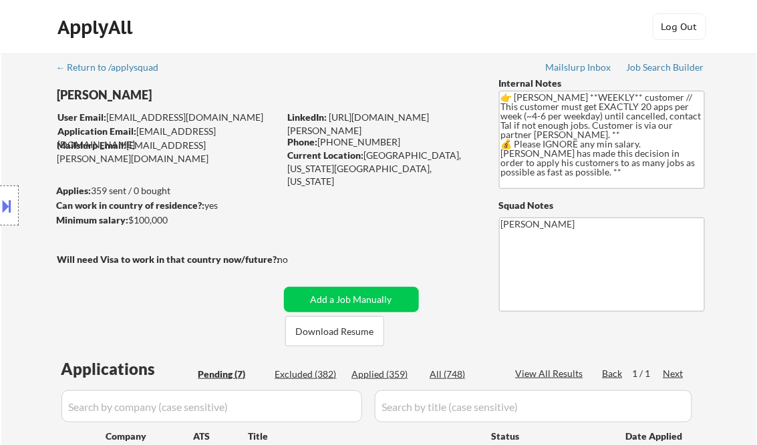
click at [393, 373] on div "Applied (359)" at bounding box center [385, 374] width 67 height 13
click at [574, 373] on div "View All Results" at bounding box center [551, 373] width 71 height 13
select select ""applied""
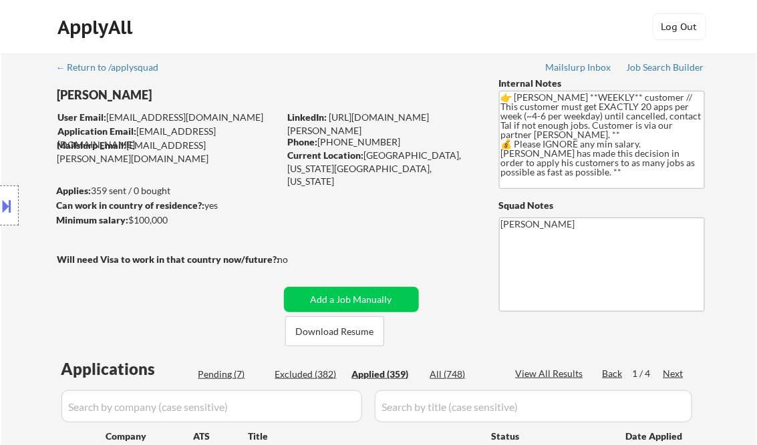
select select ""applied""
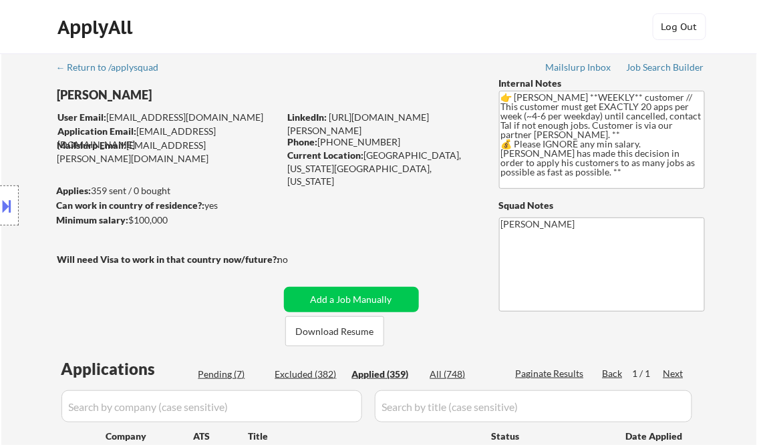
select select ""applied""
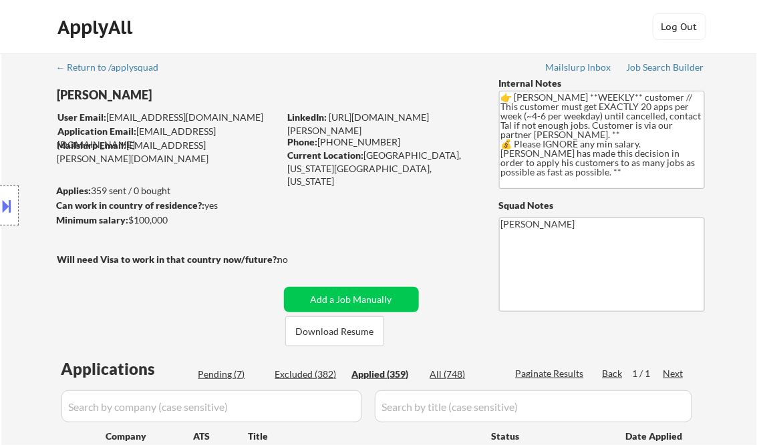
select select ""applied""
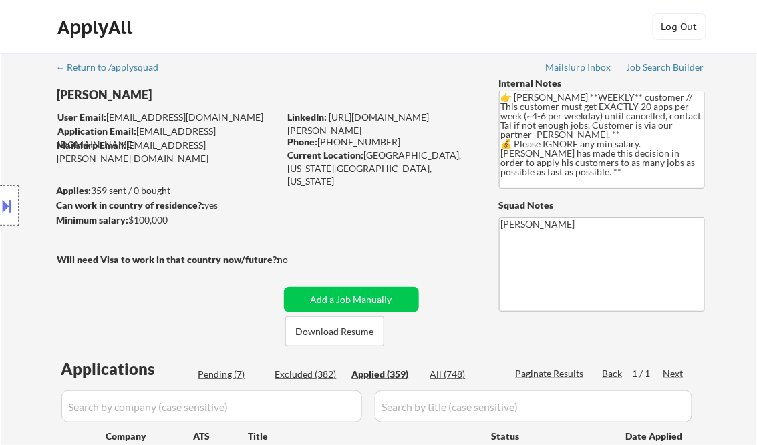
select select ""applied""
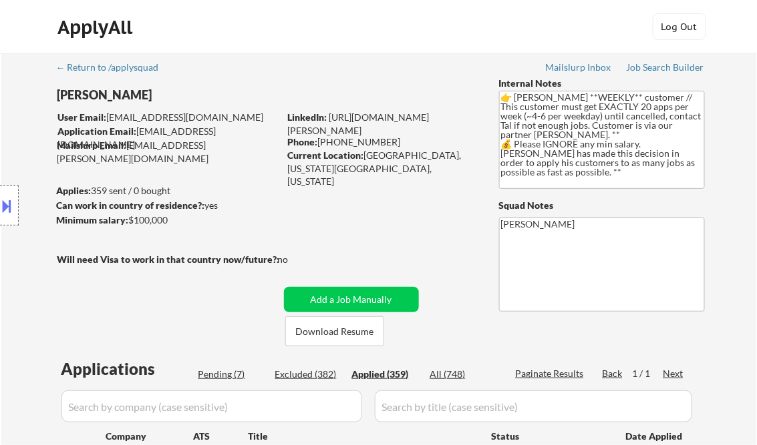
select select ""applied""
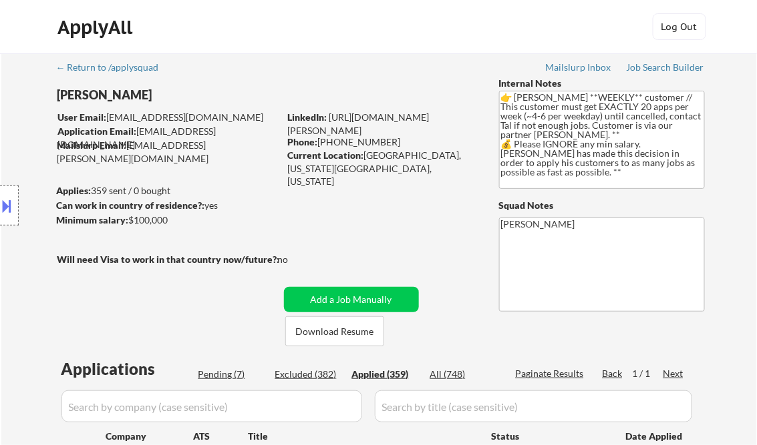
select select ""applied""
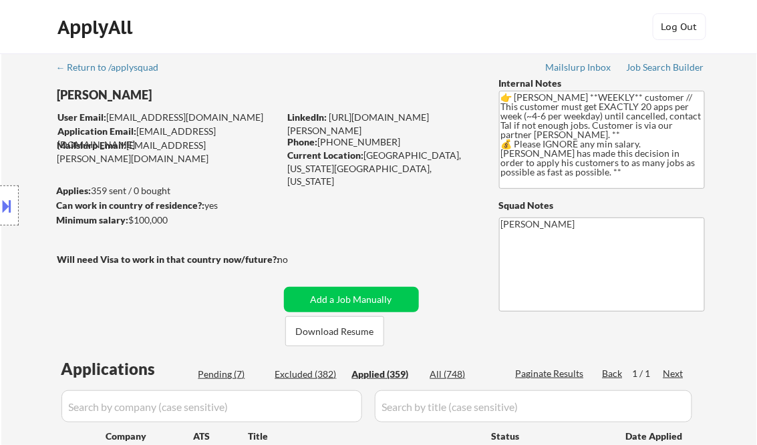
select select ""applied""
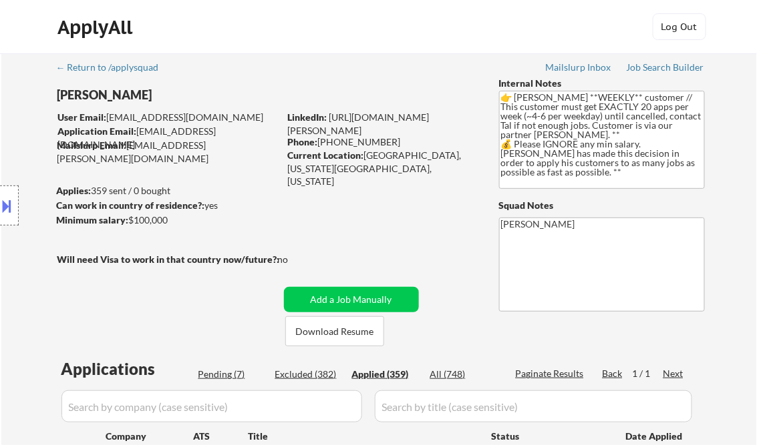
select select ""applied""
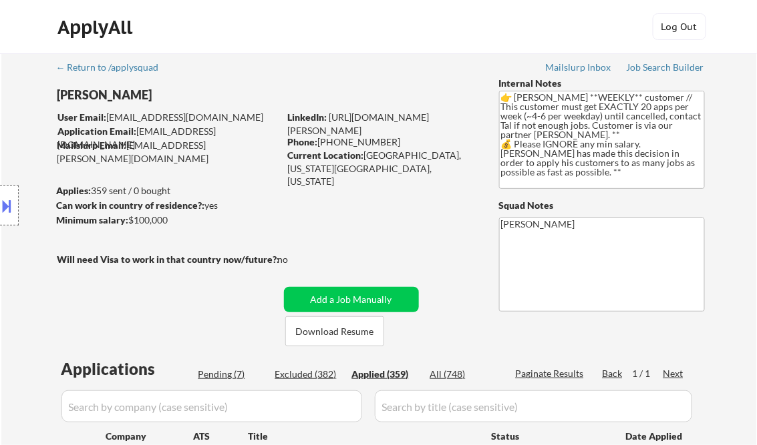
select select ""applied""
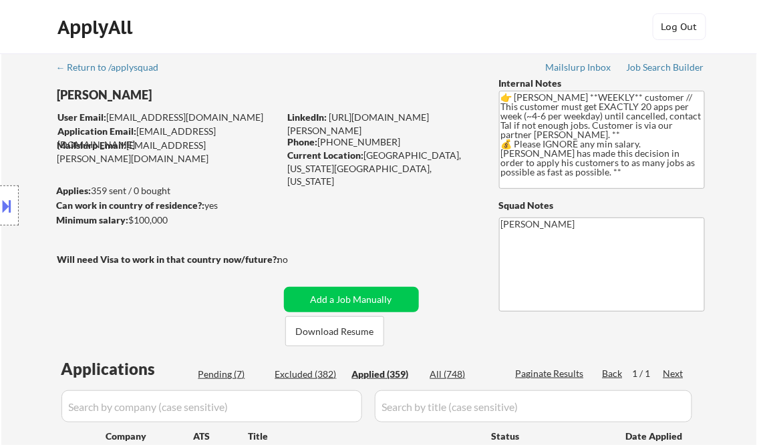
select select ""applied""
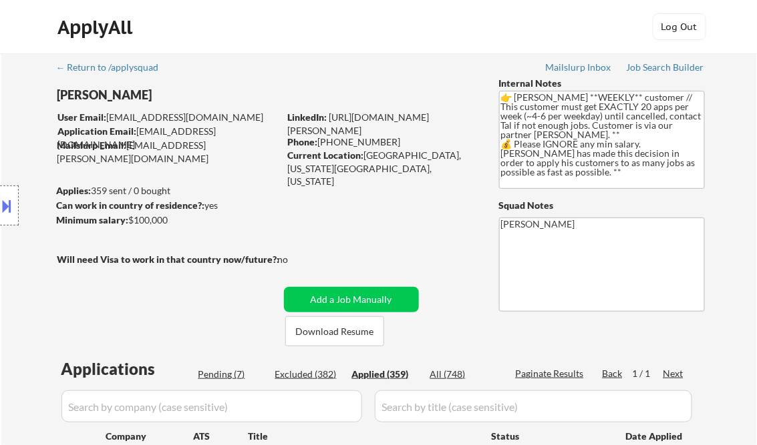
select select ""applied""
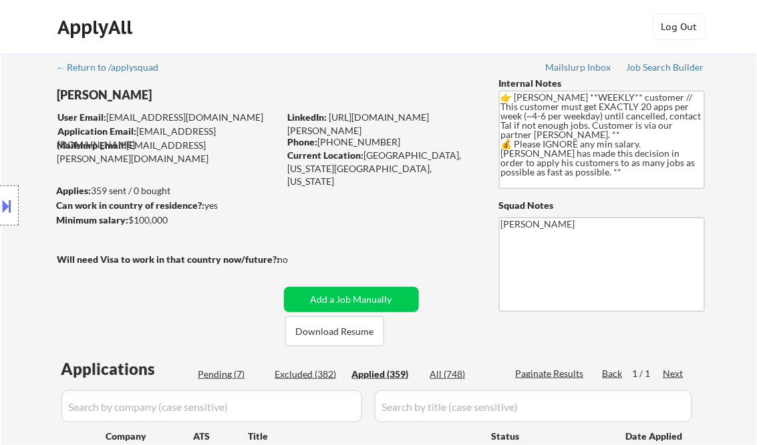
select select ""applied""
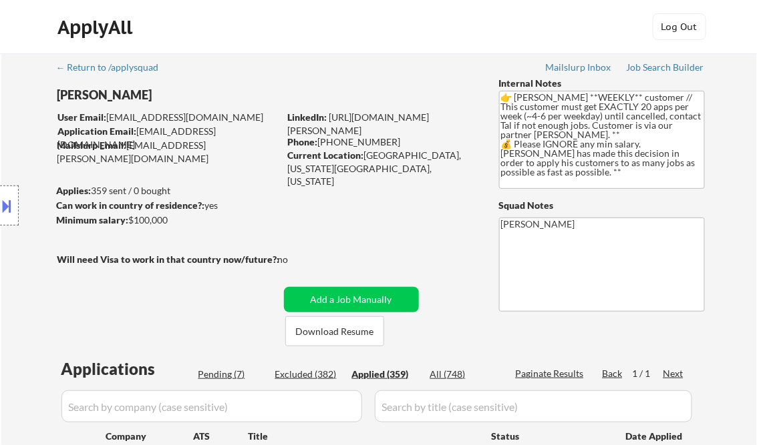
select select ""applied""
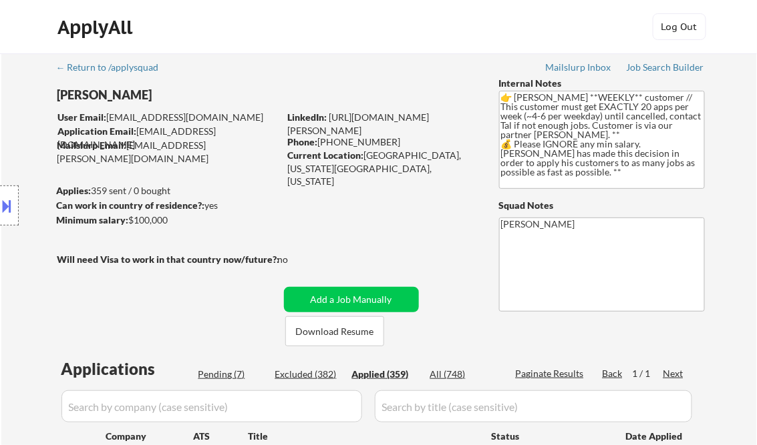
select select ""applied""
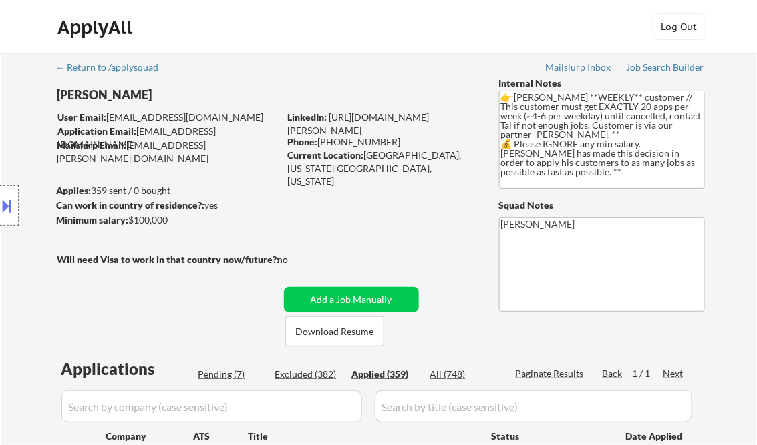
select select ""applied""
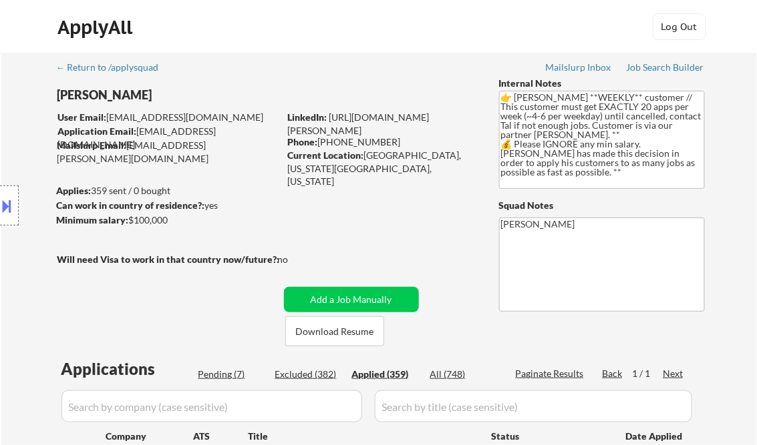
select select ""applied""
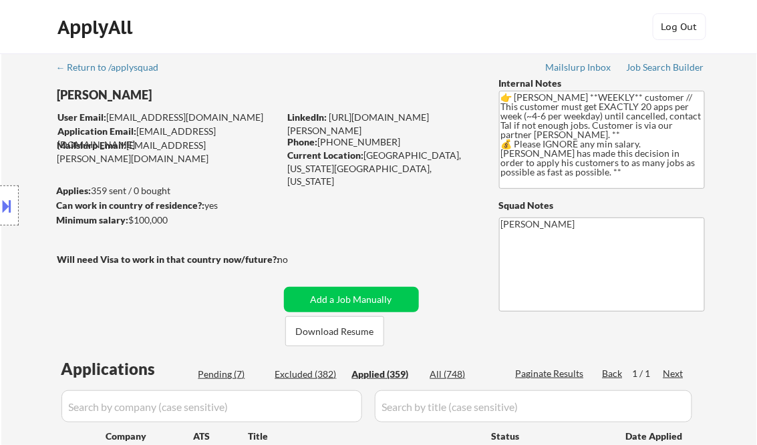
select select ""applied""
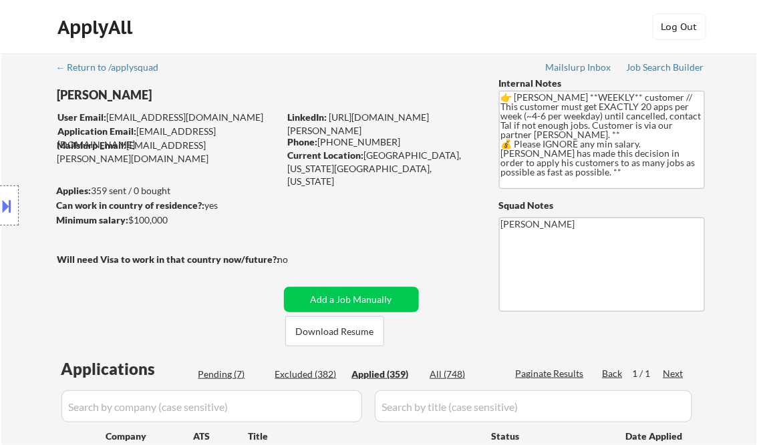
select select ""applied""
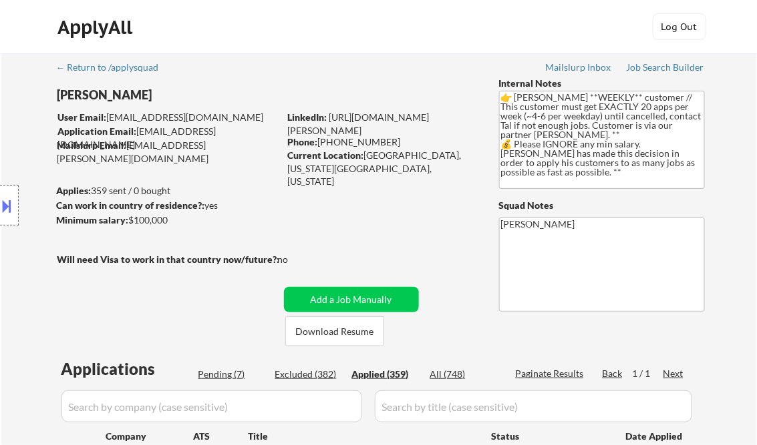
select select ""applied""
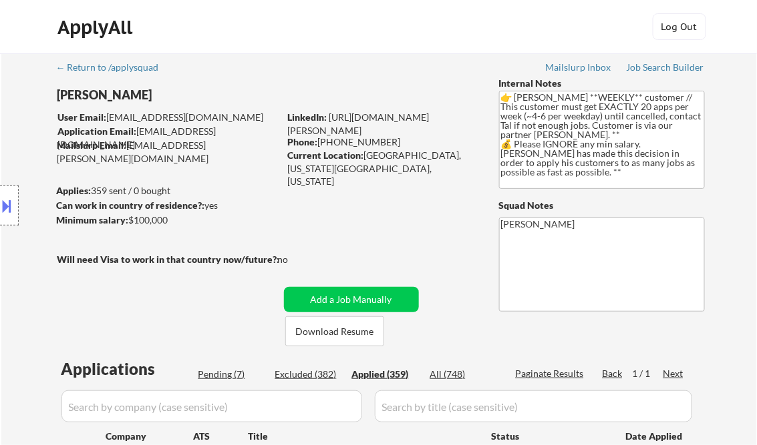
select select ""applied""
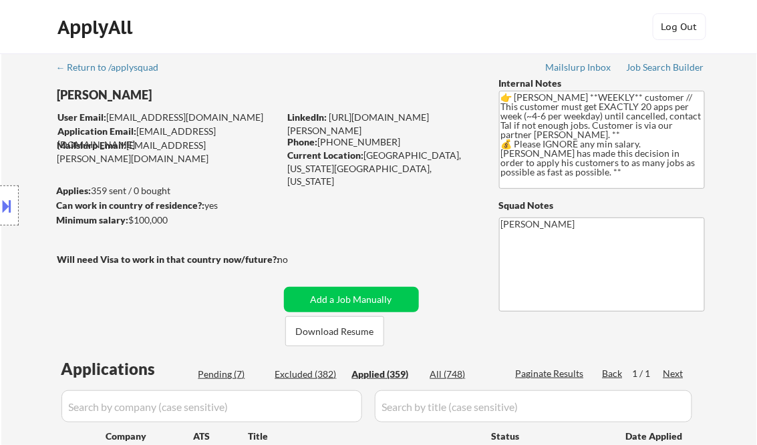
select select ""applied""
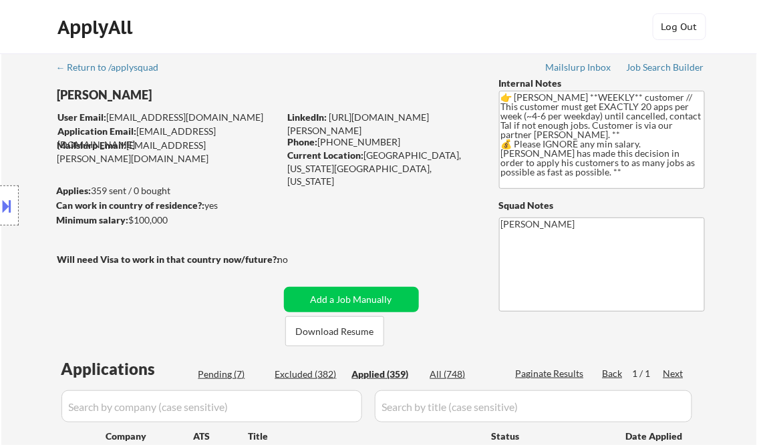
select select ""applied""
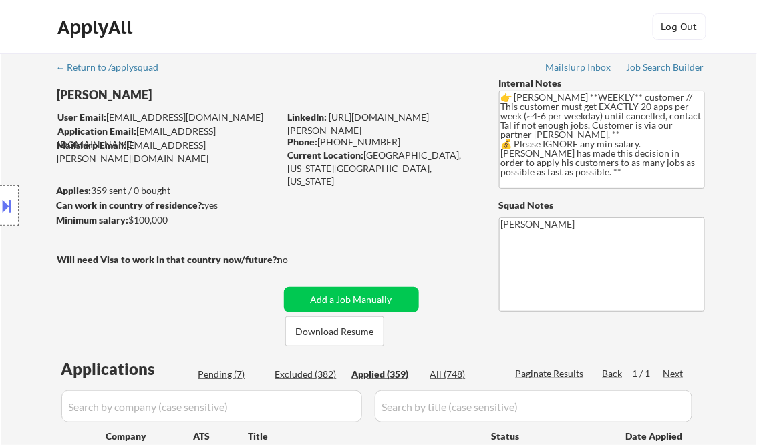
select select ""applied""
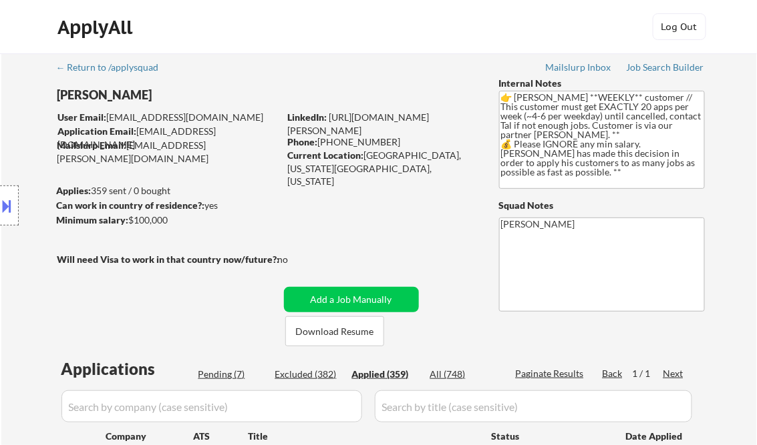
select select ""applied""
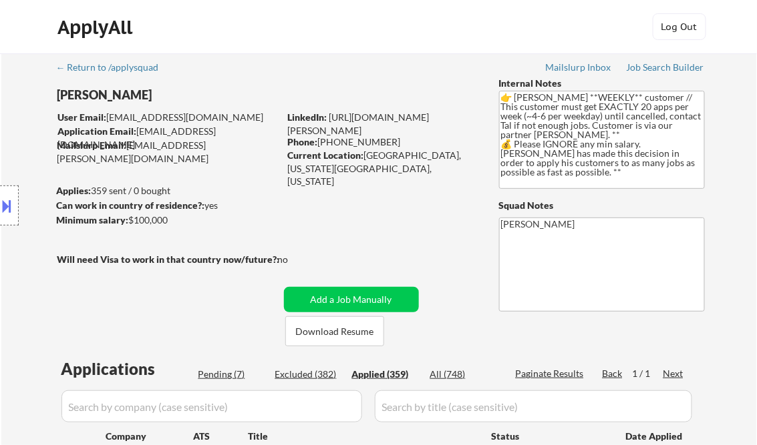
select select ""applied""
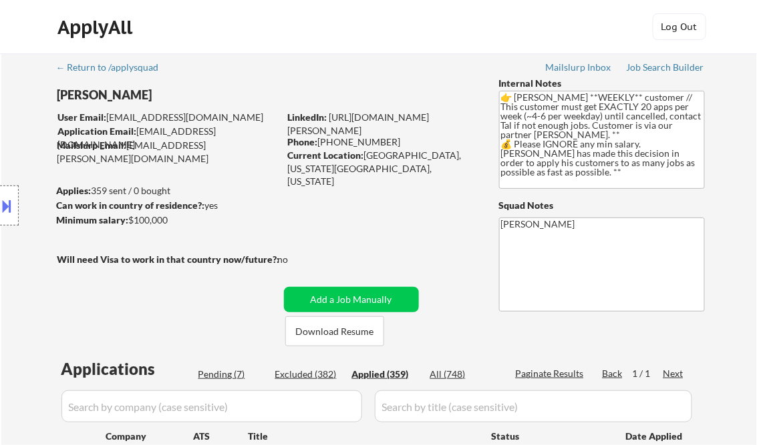
select select ""applied""
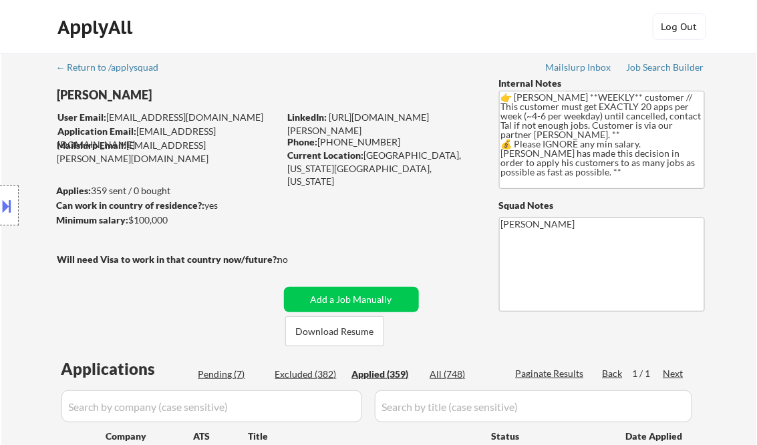
select select ""applied""
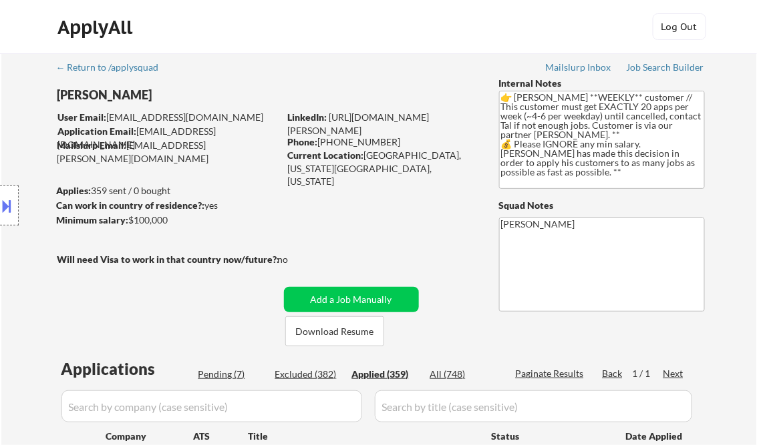
select select ""applied""
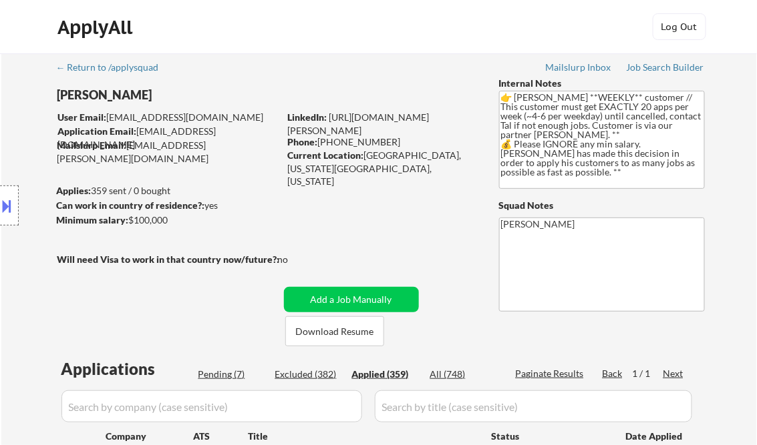
select select ""applied""
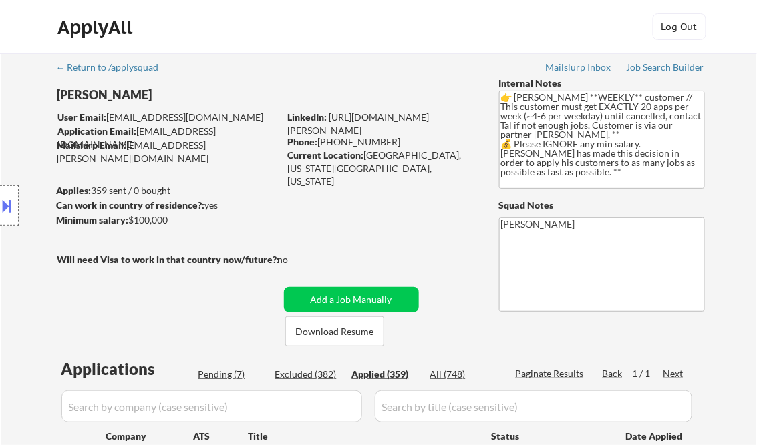
select select ""applied""
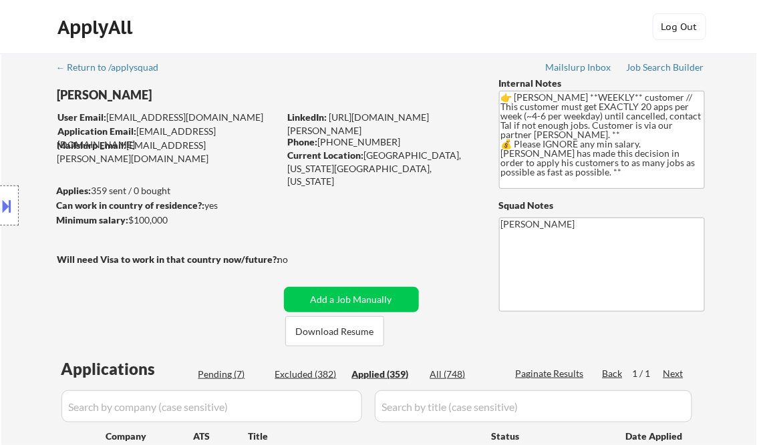
select select ""applied""
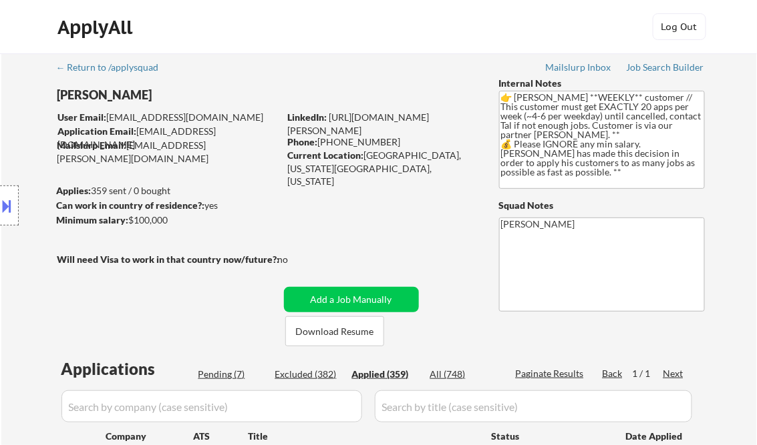
select select ""applied""
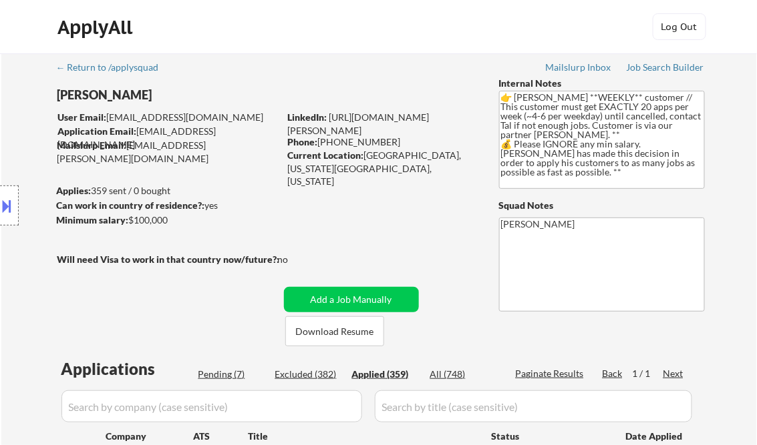
select select ""applied""
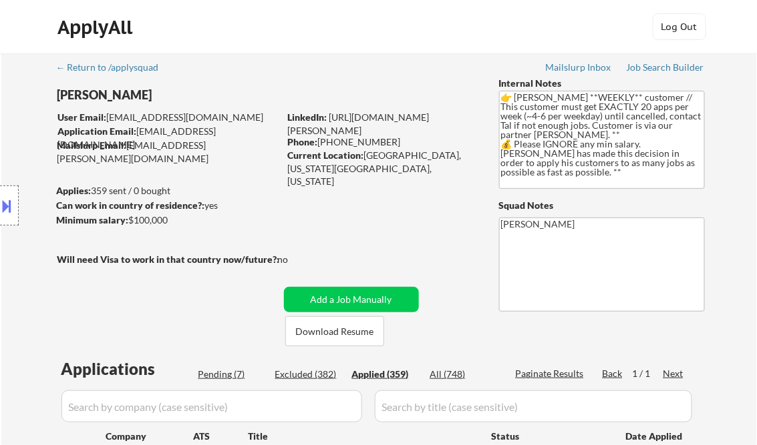
select select ""applied""
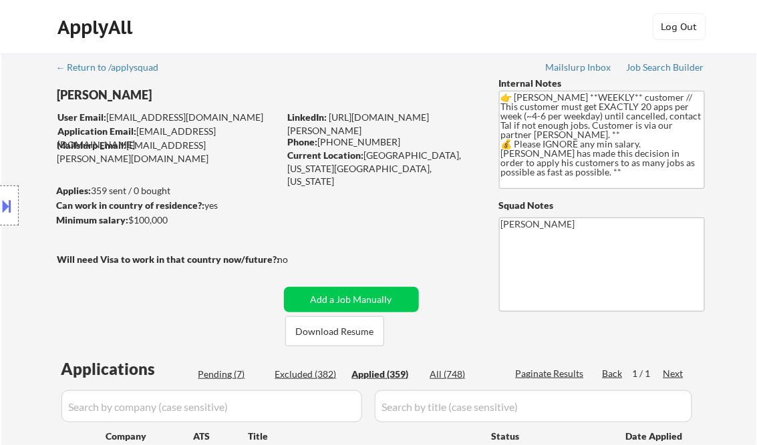
select select ""applied""
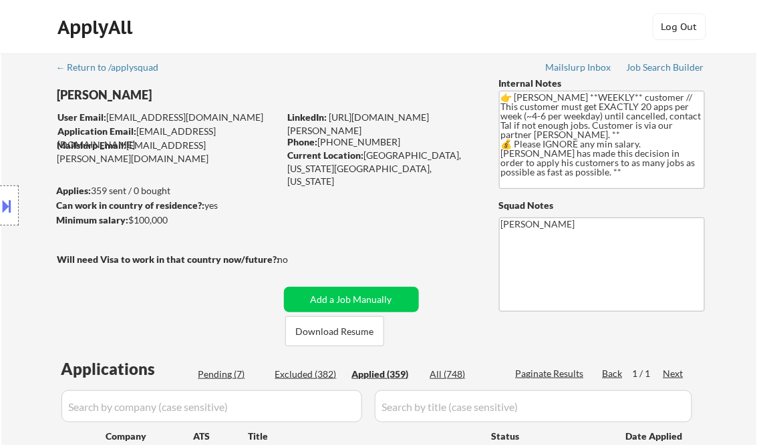
select select ""applied""
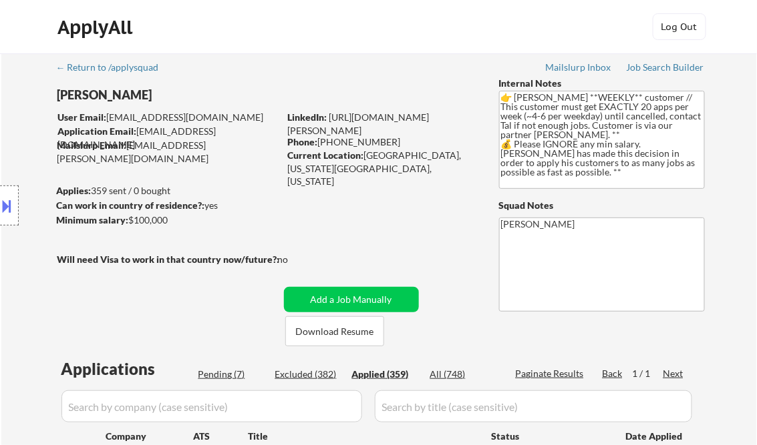
select select ""applied""
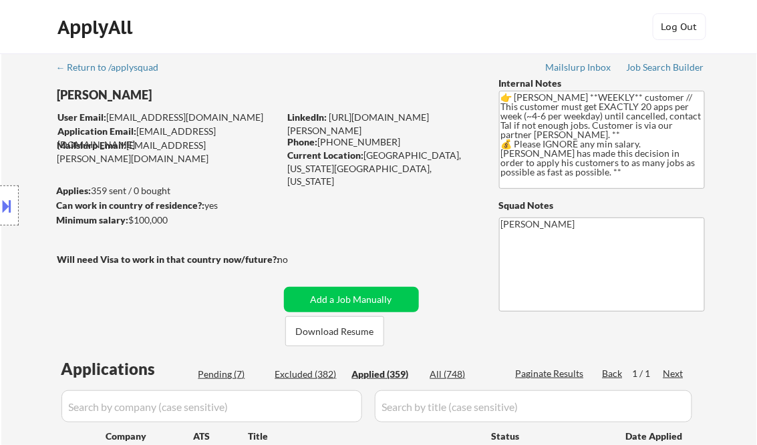
select select ""applied""
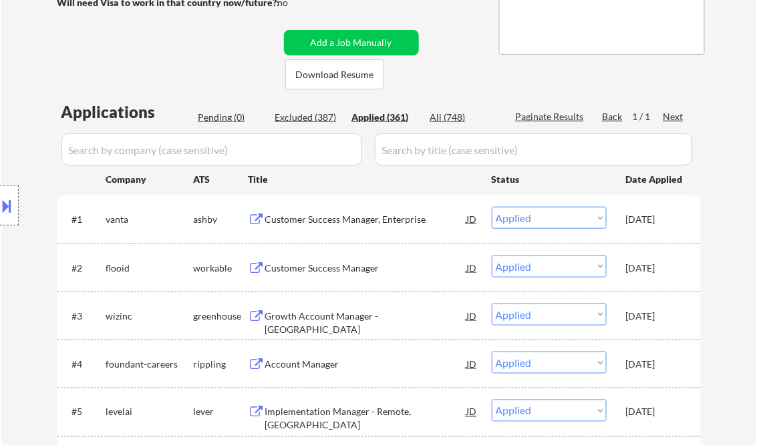
scroll to position [214, 0]
